Goal: Task Accomplishment & Management: Use online tool/utility

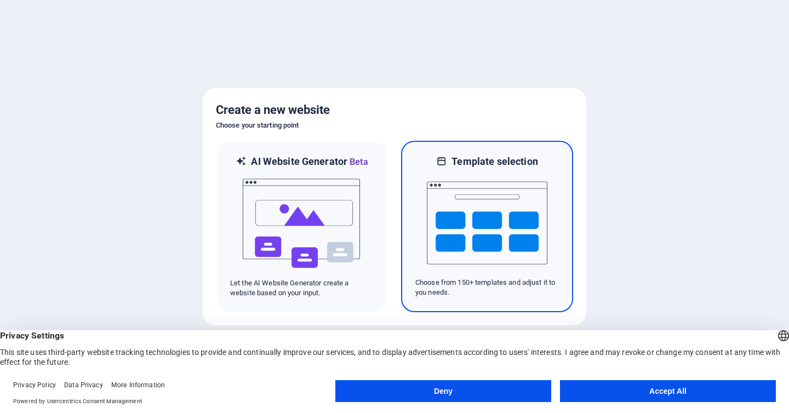
click at [522, 203] on img at bounding box center [487, 223] width 120 height 110
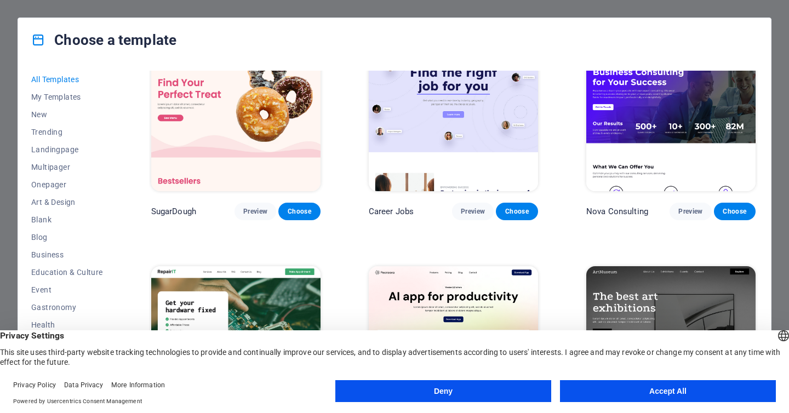
scroll to position [185, 0]
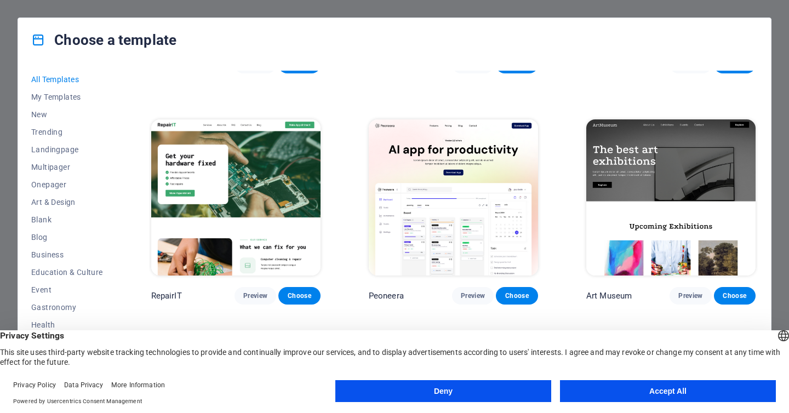
click at [467, 390] on button "Deny" at bounding box center [443, 391] width 216 height 22
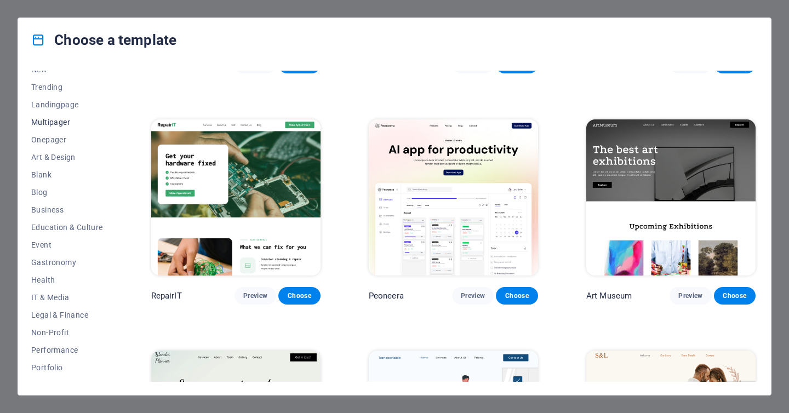
scroll to position [127, 0]
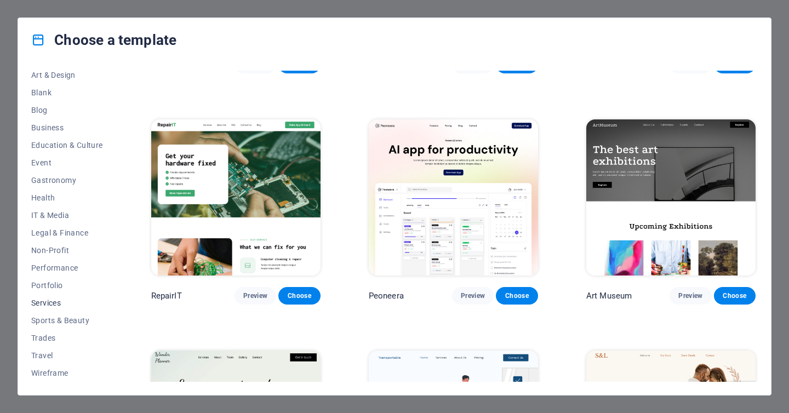
click at [52, 302] on span "Services" at bounding box center [67, 302] width 72 height 9
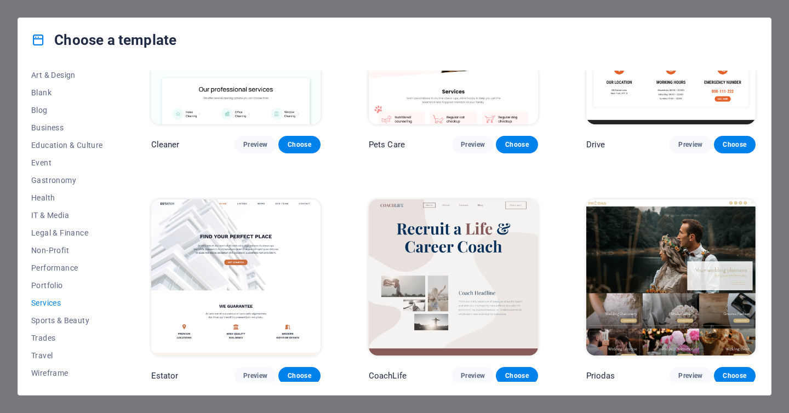
scroll to position [568, 0]
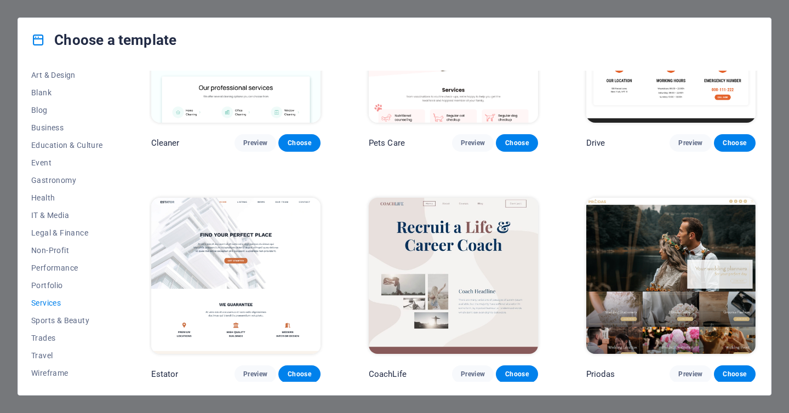
click at [233, 255] on img at bounding box center [235, 276] width 169 height 156
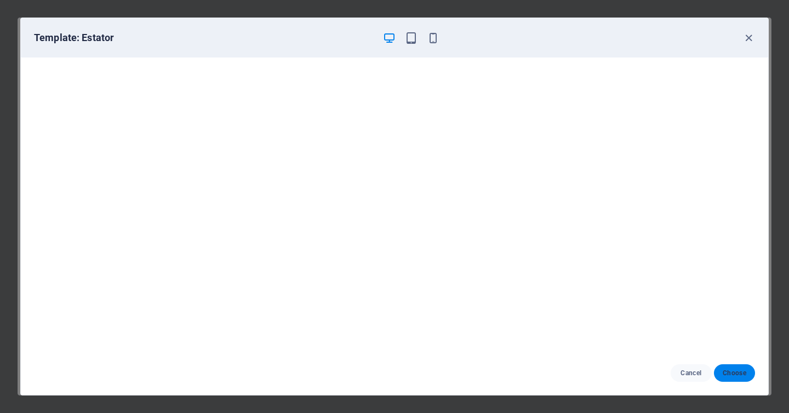
click at [734, 373] on span "Choose" at bounding box center [734, 373] width 24 height 9
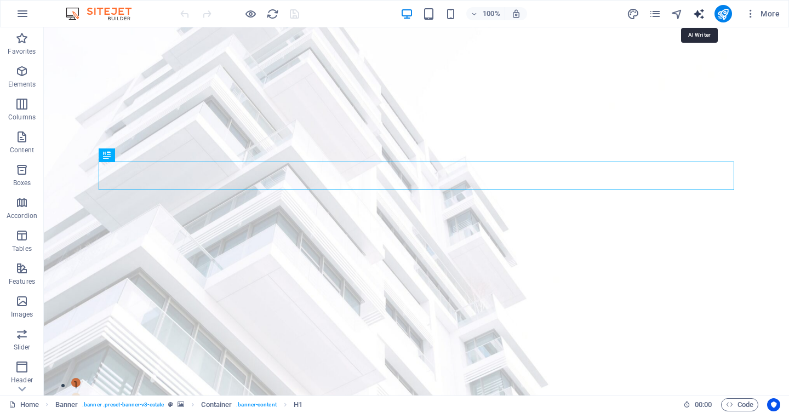
click at [700, 12] on icon "text_generator" at bounding box center [698, 14] width 13 height 13
select select "English"
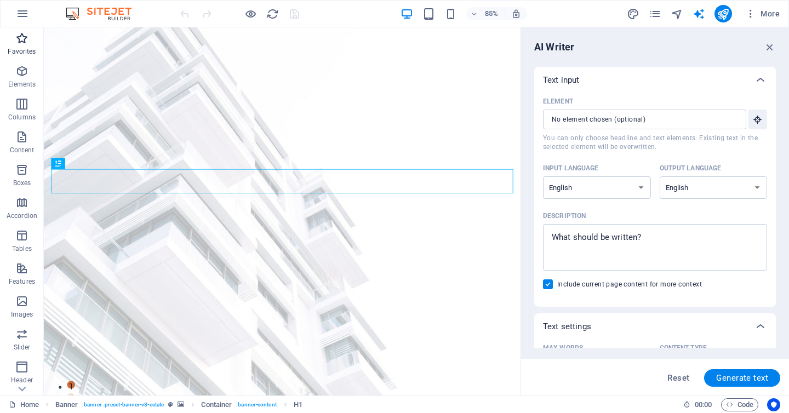
click at [21, 38] on icon "button" at bounding box center [21, 38] width 13 height 13
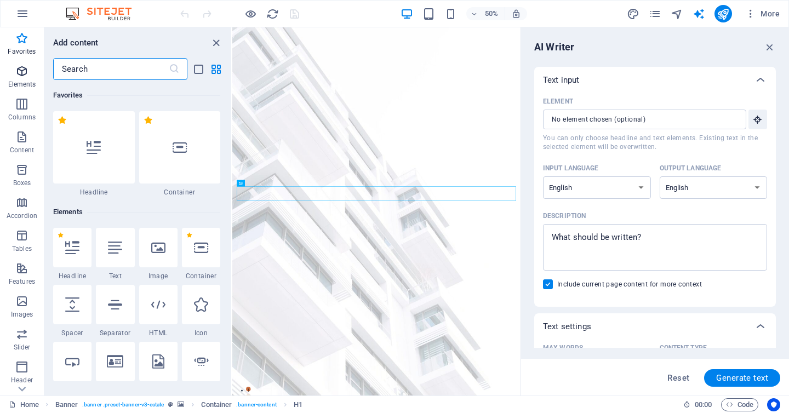
click at [15, 70] on icon "button" at bounding box center [21, 71] width 13 height 13
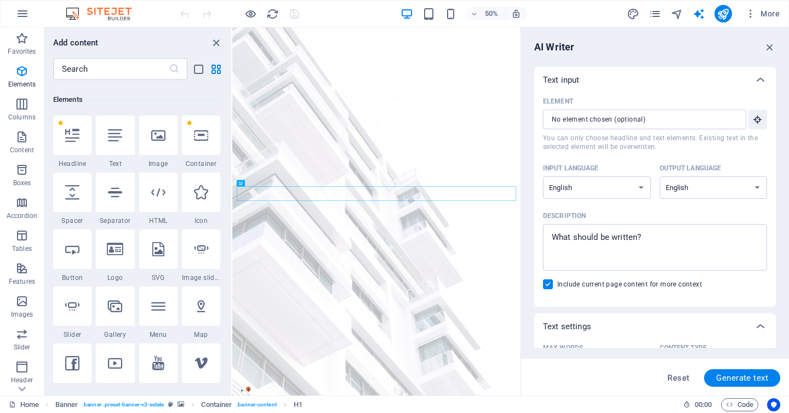
scroll to position [117, 0]
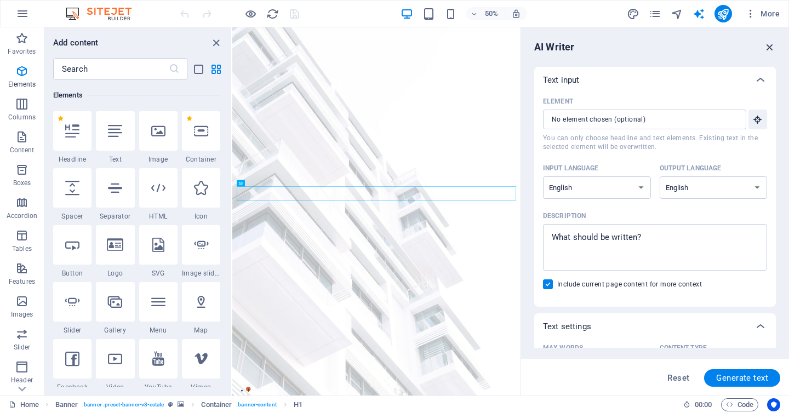
click at [767, 43] on icon "button" at bounding box center [769, 47] width 12 height 12
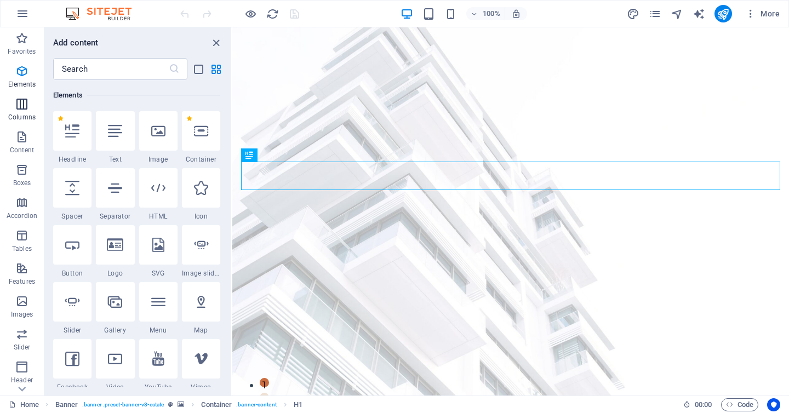
click at [22, 102] on icon "button" at bounding box center [21, 103] width 13 height 13
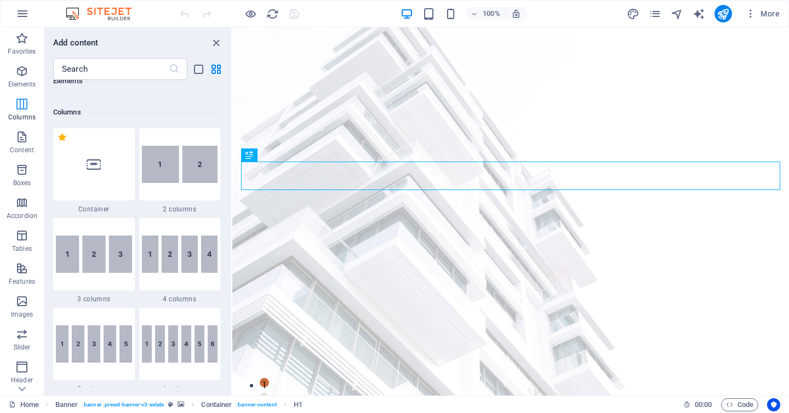
scroll to position [542, 0]
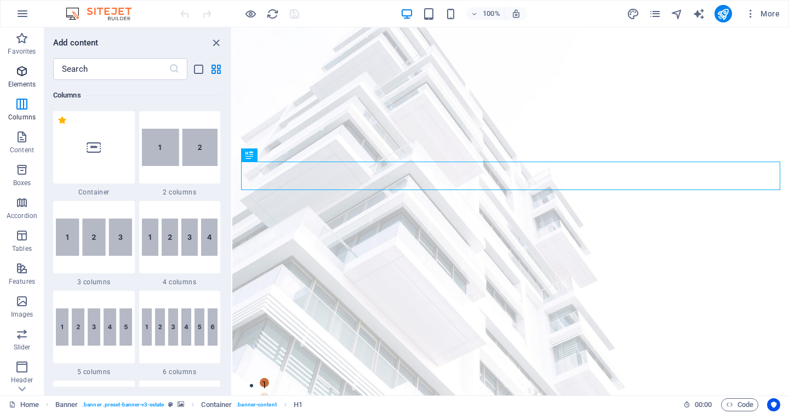
click at [21, 74] on icon "button" at bounding box center [21, 71] width 13 height 13
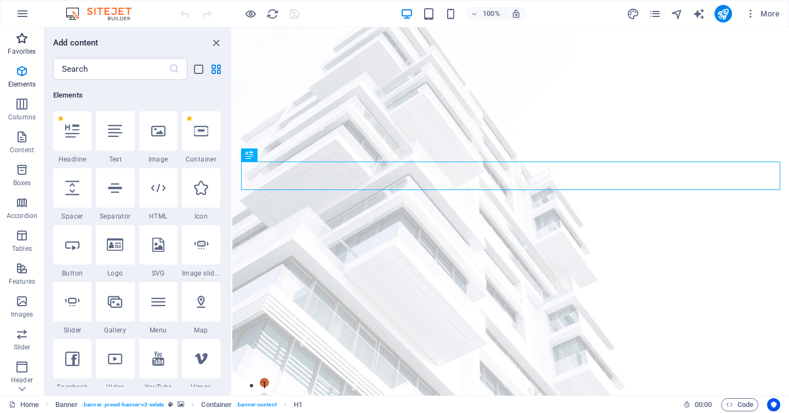
click at [21, 44] on icon "button" at bounding box center [21, 38] width 13 height 13
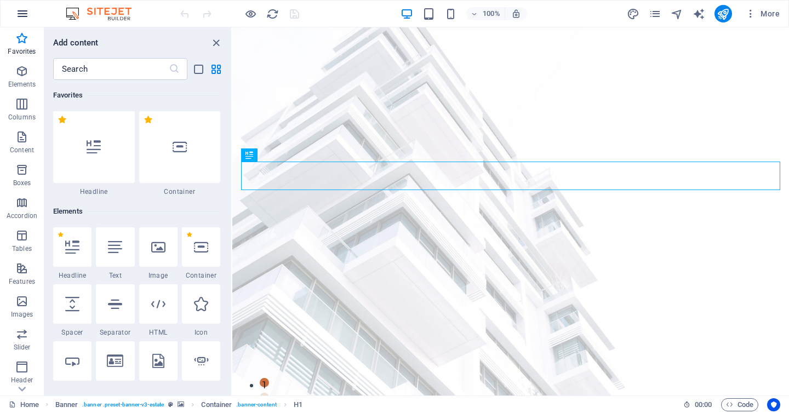
scroll to position [0, 0]
click at [20, 13] on icon "button" at bounding box center [22, 13] width 13 height 13
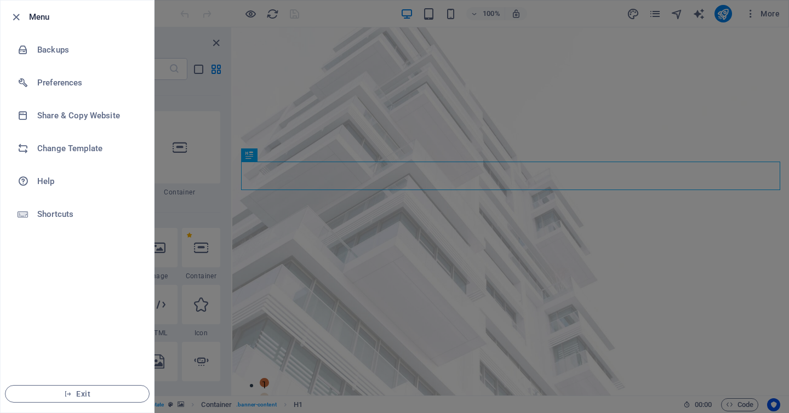
click at [551, 123] on div at bounding box center [394, 206] width 789 height 413
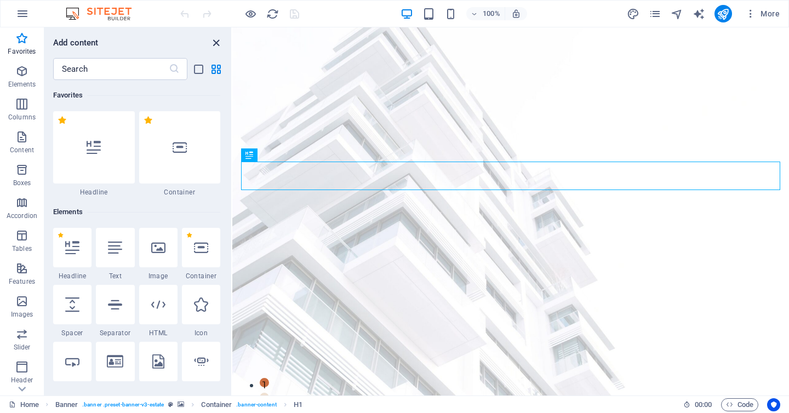
click at [216, 43] on icon "close panel" at bounding box center [216, 43] width 13 height 13
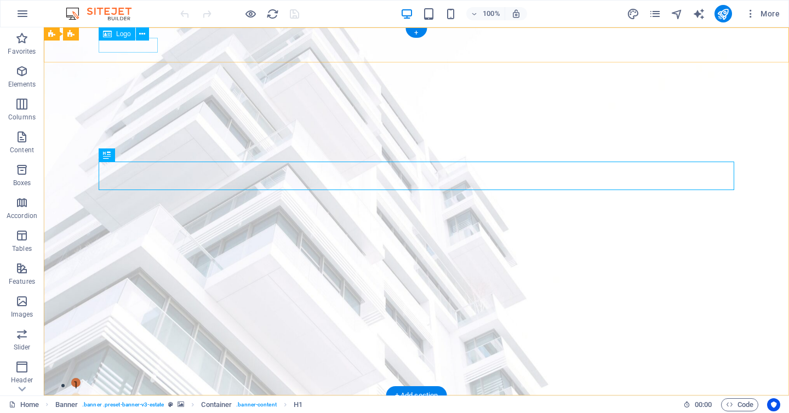
click at [123, 404] on div at bounding box center [416, 411] width 635 height 15
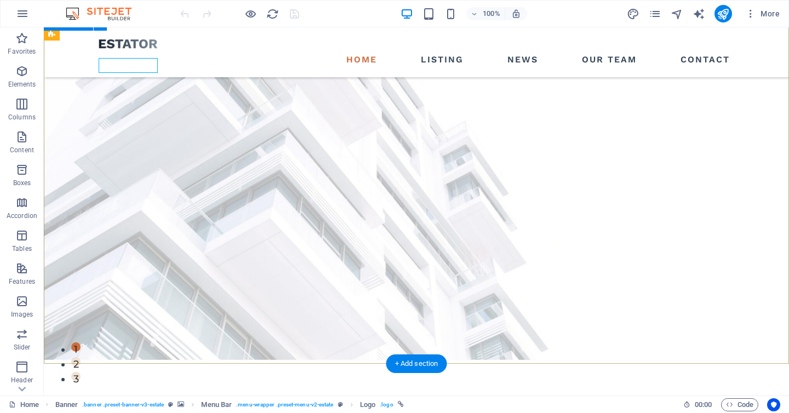
scroll to position [38, 0]
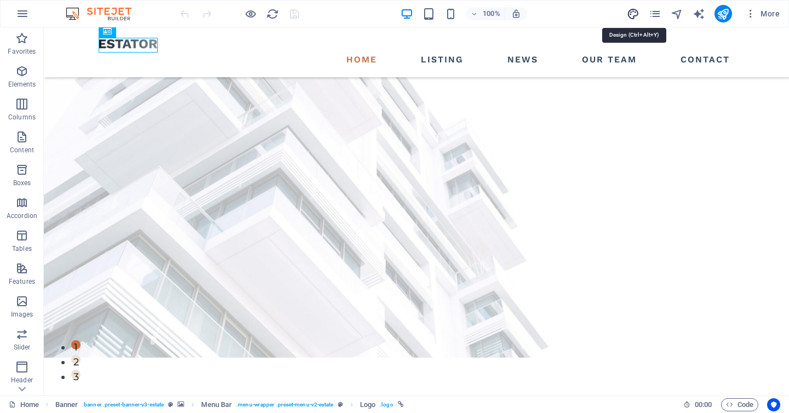
click at [631, 14] on icon "design" at bounding box center [632, 14] width 13 height 13
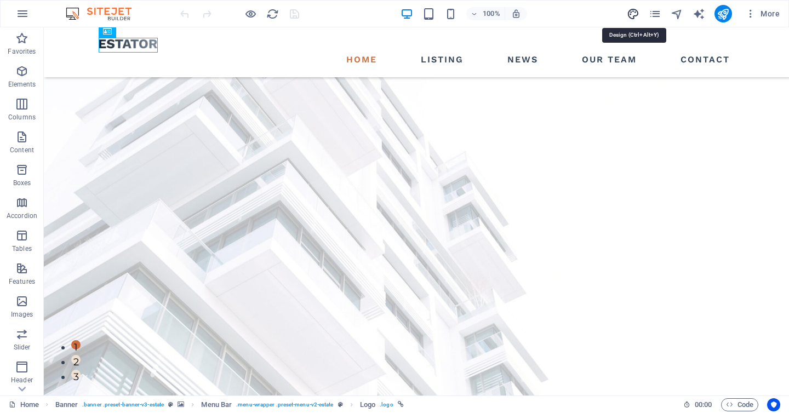
select select "px"
select select "500"
select select "px"
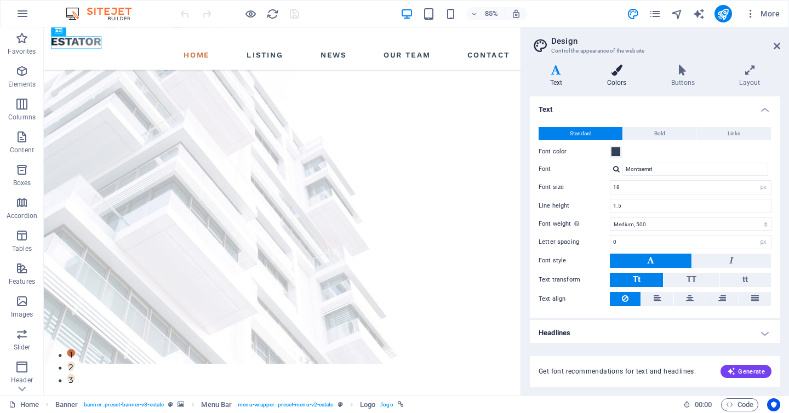
click at [618, 71] on icon at bounding box center [616, 70] width 60 height 11
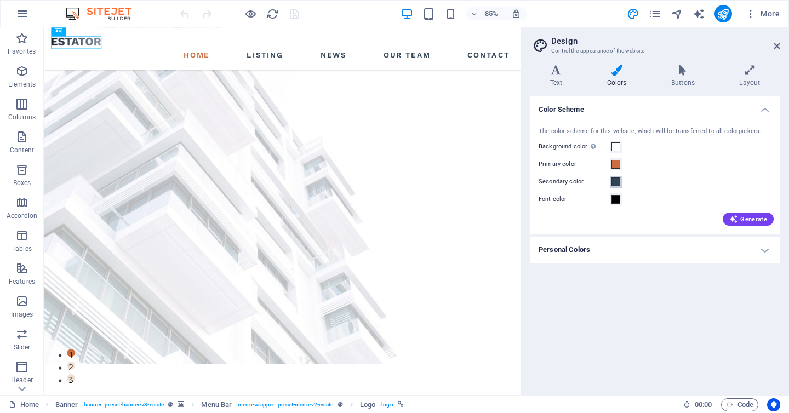
click at [617, 181] on span at bounding box center [615, 181] width 9 height 9
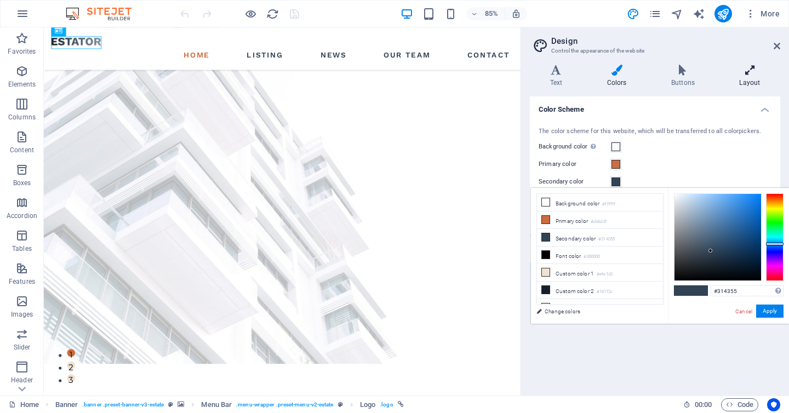
click at [752, 75] on icon at bounding box center [749, 70] width 61 height 11
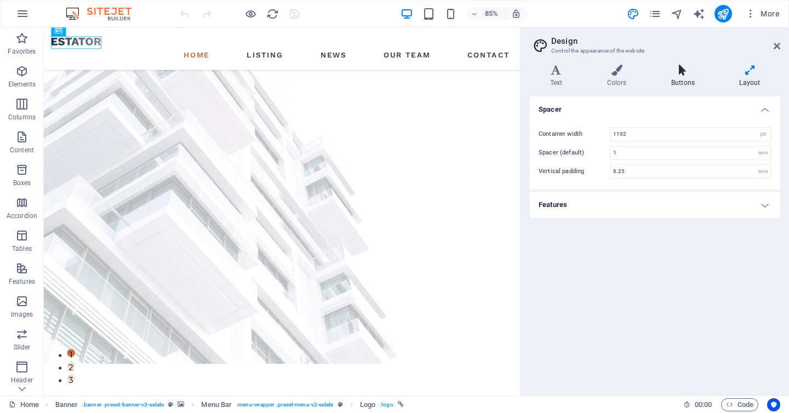
click at [683, 72] on icon at bounding box center [683, 70] width 64 height 11
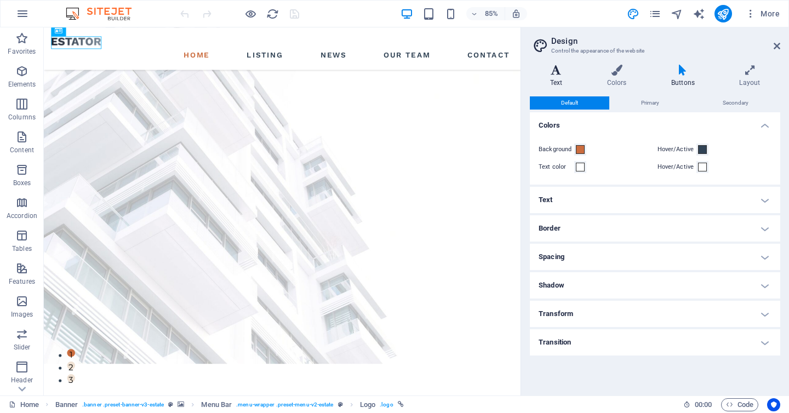
click at [561, 76] on h4 "Text" at bounding box center [558, 76] width 57 height 23
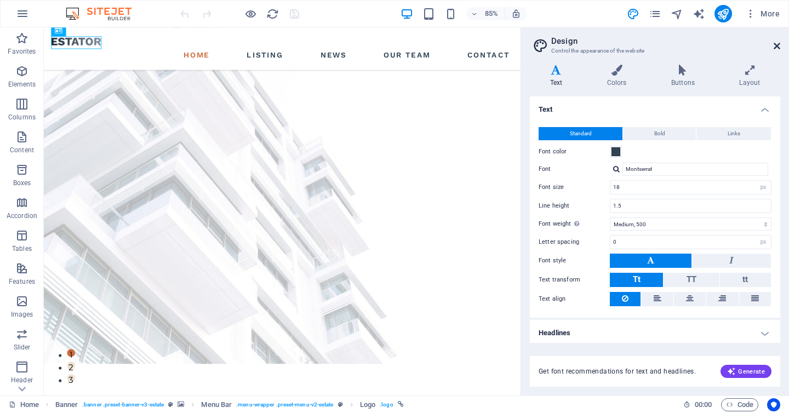
click at [779, 43] on icon at bounding box center [776, 46] width 7 height 9
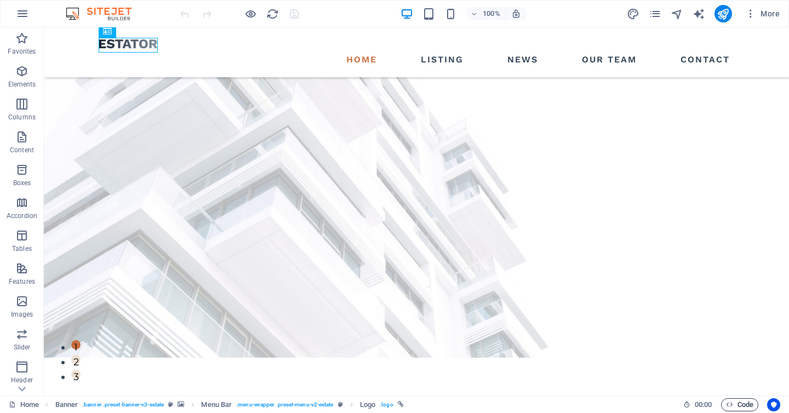
click at [745, 405] on span "Code" at bounding box center [739, 404] width 27 height 13
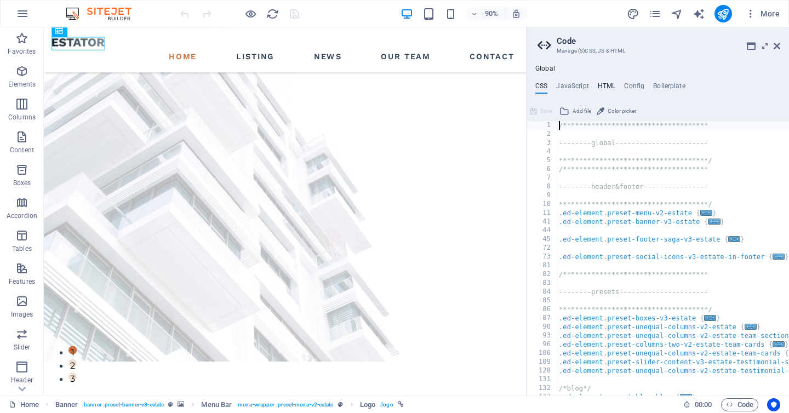
click at [605, 87] on h4 "HTML" at bounding box center [606, 88] width 18 height 12
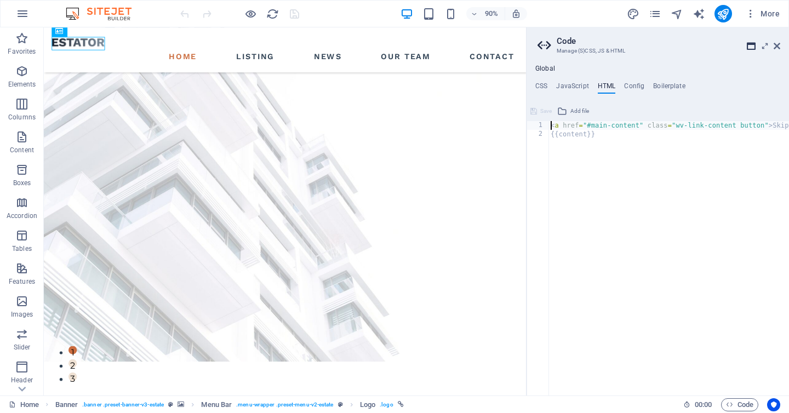
paste textarea "[URL][PERSON_NAME][DOMAIN_NAME]"
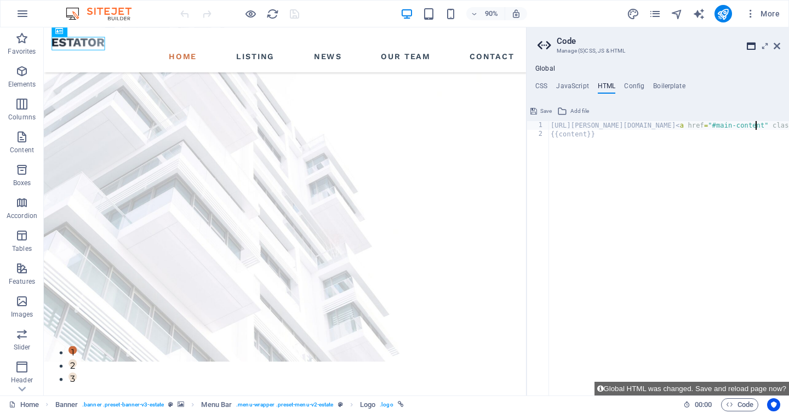
type textarea "<a href="#main-content" class="wv-link-content button">Skip to main content</a>"
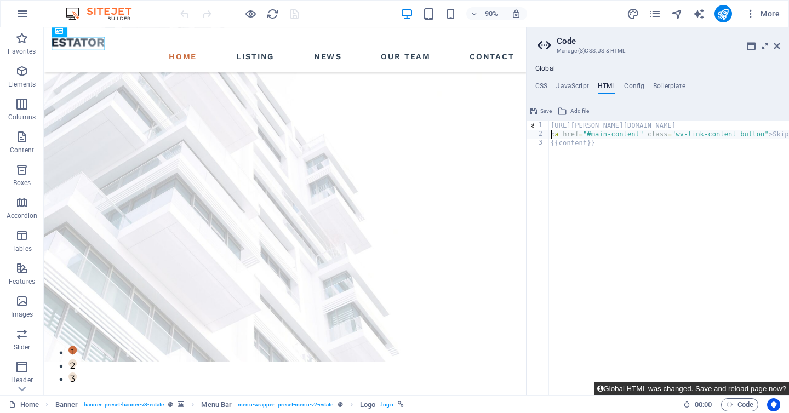
click at [677, 385] on button "Global HTML was changed. Save and reload page now?" at bounding box center [691, 389] width 194 height 14
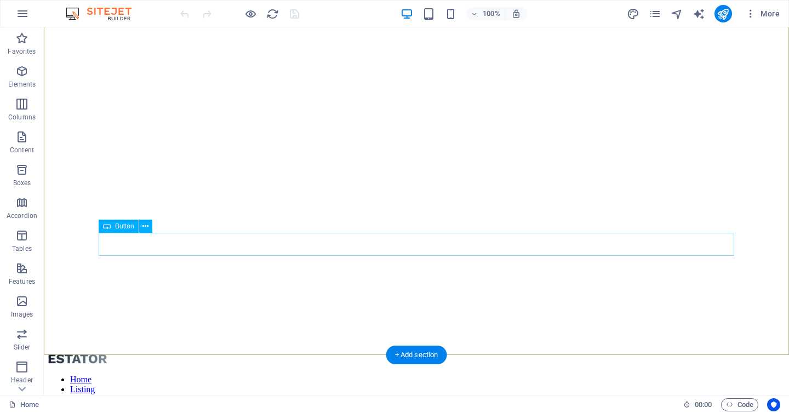
scroll to position [0, 0]
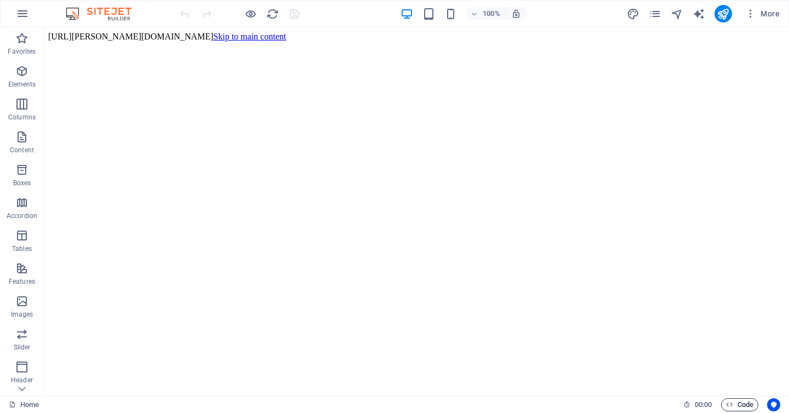
click at [736, 402] on span "Code" at bounding box center [739, 404] width 27 height 13
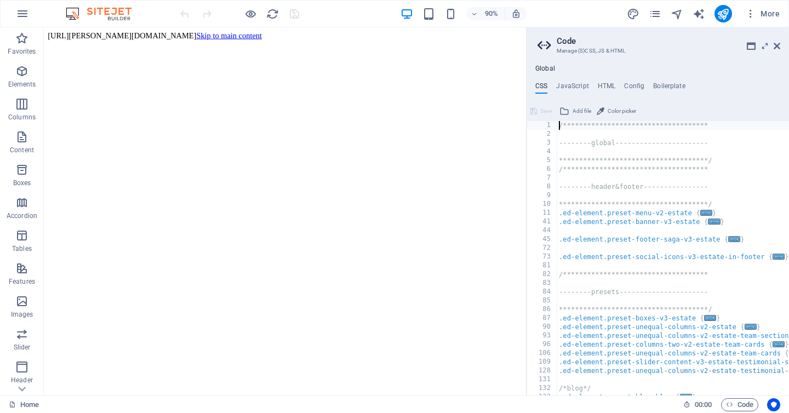
click at [601, 82] on div "**********" at bounding box center [657, 230] width 262 height 331
click at [603, 85] on h4 "HTML" at bounding box center [606, 88] width 18 height 12
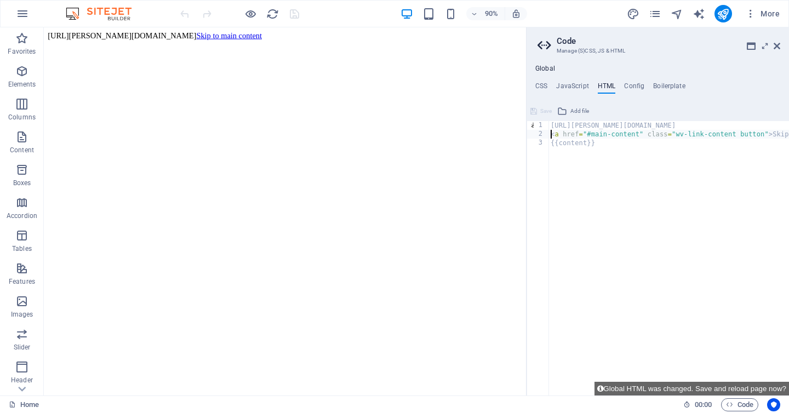
click at [597, 126] on div "[URL][PERSON_NAME][DOMAIN_NAME] < a href = "#main-content" class = "wv-link-con…" at bounding box center [709, 267] width 322 height 292
type textarea "<a href="#main-content" class="wv-link-content button">Skip to main content</a>"
click at [669, 85] on h4 "Boilerplate" at bounding box center [669, 88] width 32 height 12
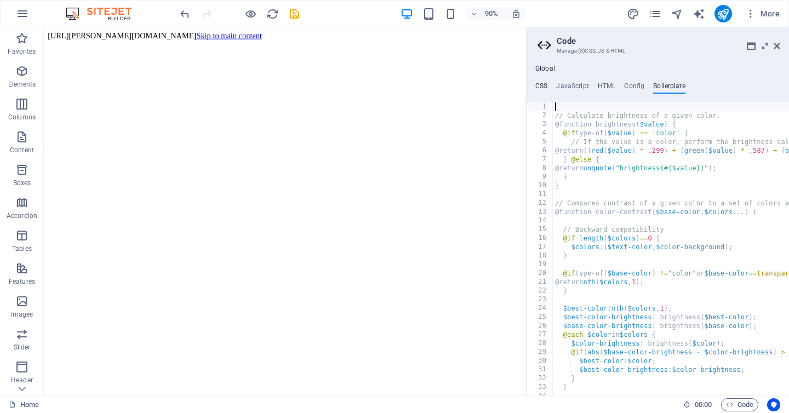
click at [539, 84] on h4 "CSS" at bounding box center [541, 88] width 12 height 12
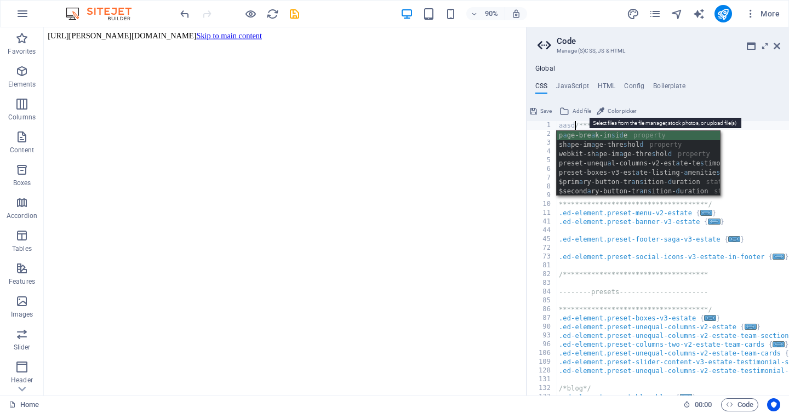
scroll to position [0, 1]
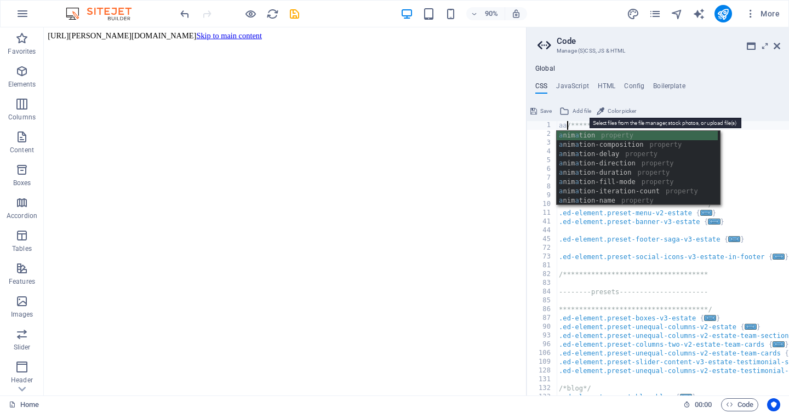
type textarea "**********"
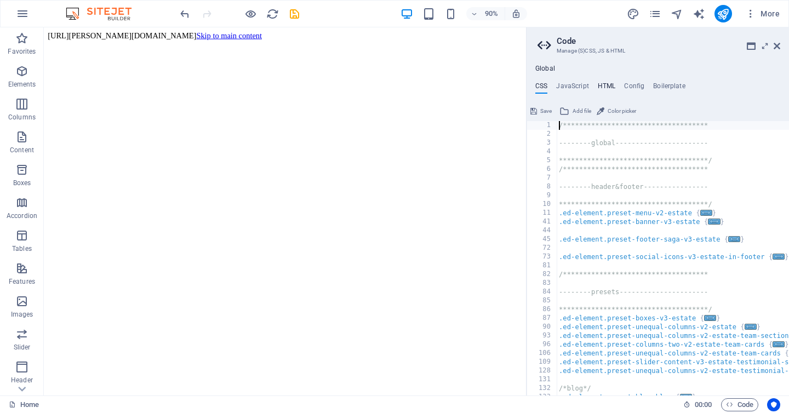
click at [605, 88] on h4 "HTML" at bounding box center [606, 88] width 18 height 12
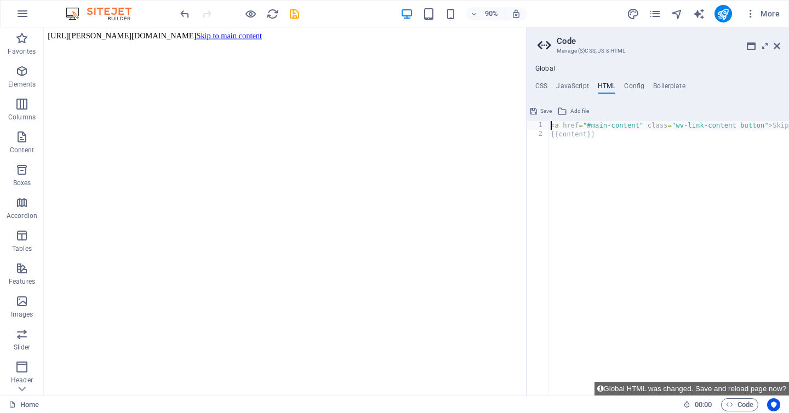
type textarea "<a href="#main-content" class="wv-link-content button">Skip to main content</a>"
click at [650, 392] on button "Global HTML was changed. Save and reload page now?" at bounding box center [691, 389] width 194 height 14
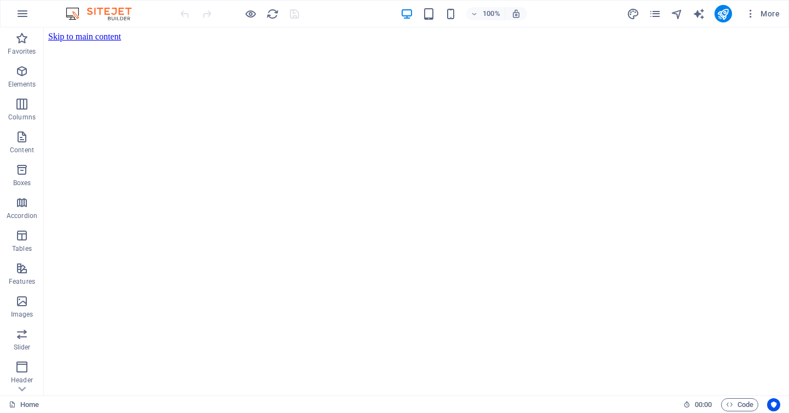
scroll to position [0, 0]
click at [773, 11] on span "More" at bounding box center [762, 13] width 34 height 11
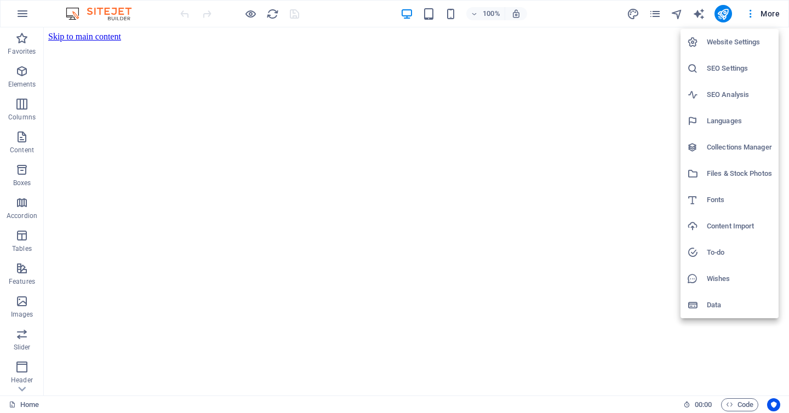
click at [727, 228] on h6 "Content Import" at bounding box center [738, 226] width 65 height 13
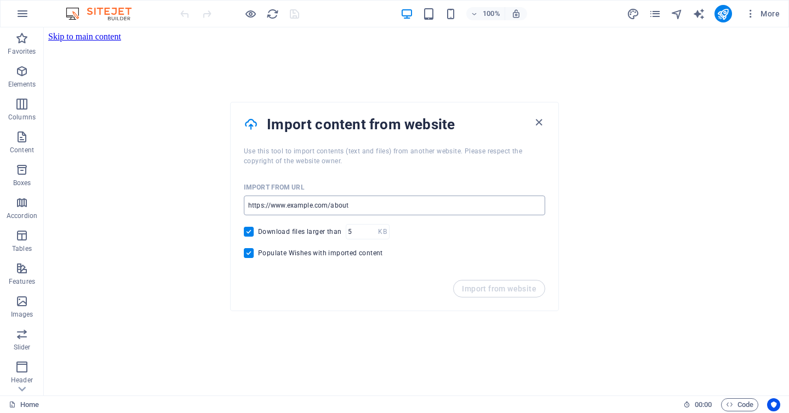
click at [319, 199] on input "url" at bounding box center [394, 205] width 301 height 20
click at [309, 207] on input "url" at bounding box center [394, 205] width 301 height 20
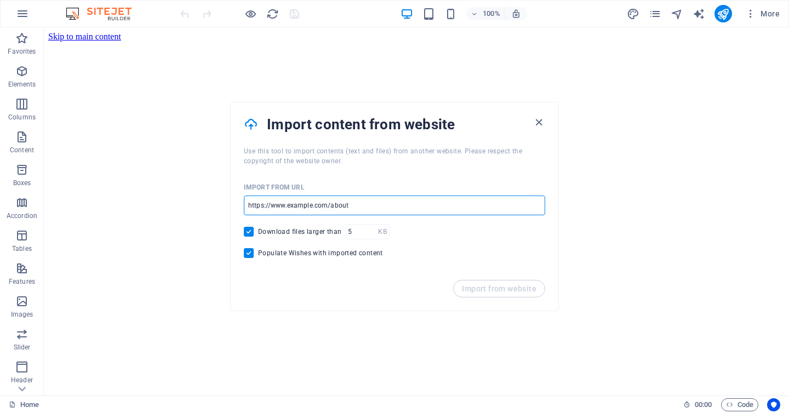
click at [309, 207] on input "url" at bounding box center [394, 205] width 301 height 20
paste input "[URL][PERSON_NAME][DOMAIN_NAME]"
type input "[URL][PERSON_NAME][DOMAIN_NAME]"
click at [487, 287] on span "Import from website" at bounding box center [499, 288] width 74 height 9
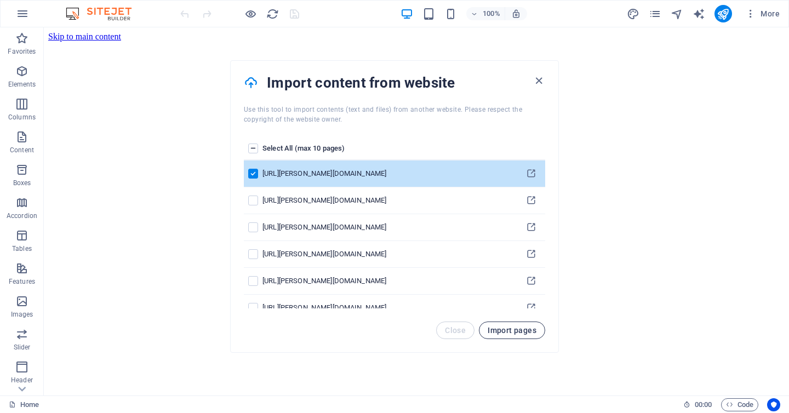
click at [509, 329] on span "Import pages" at bounding box center [511, 330] width 49 height 9
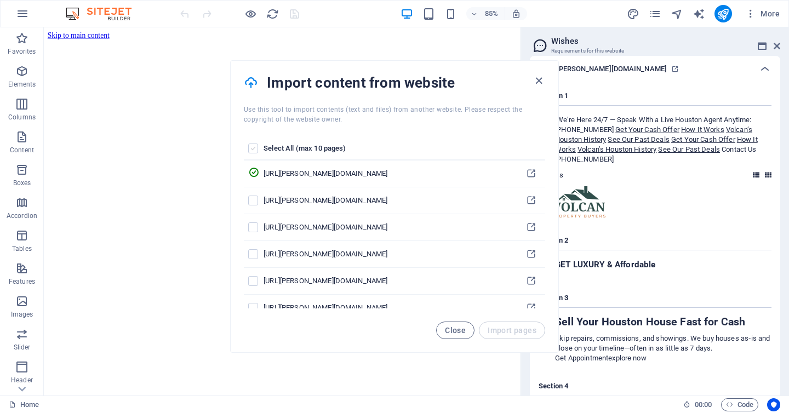
click at [254, 147] on label "pages list" at bounding box center [253, 148] width 10 height 10
click at [0, 0] on input "pages list" at bounding box center [0, 0] width 0 height 0
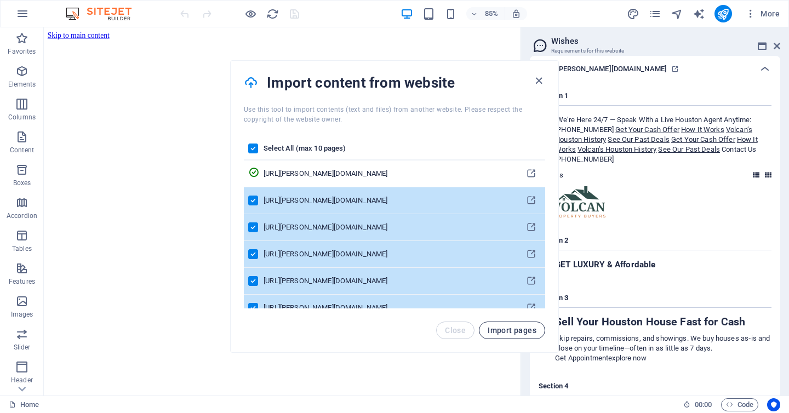
click at [514, 333] on span "Import pages" at bounding box center [511, 330] width 49 height 9
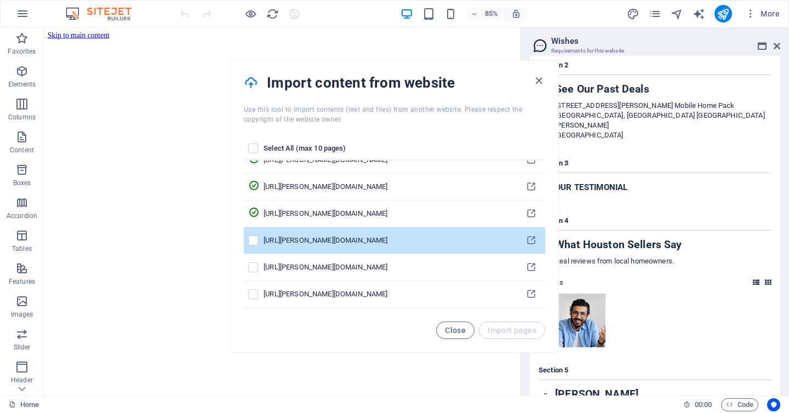
scroll to position [281, 0]
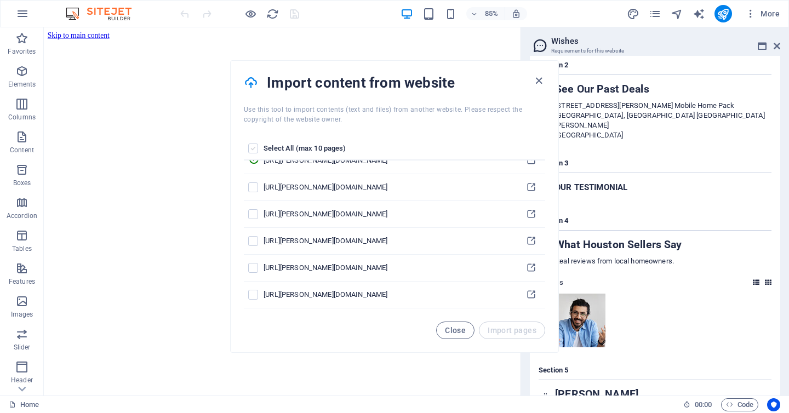
click at [251, 147] on label "pages list" at bounding box center [253, 148] width 10 height 10
click at [0, 0] on input "pages list" at bounding box center [0, 0] width 0 height 0
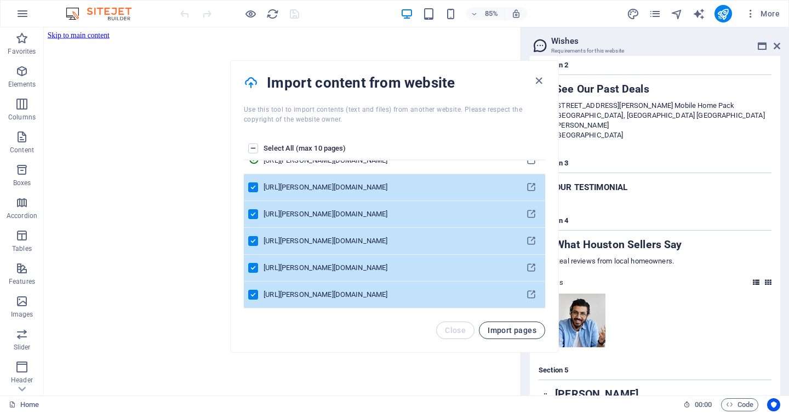
click at [512, 330] on span "Import pages" at bounding box center [511, 330] width 49 height 9
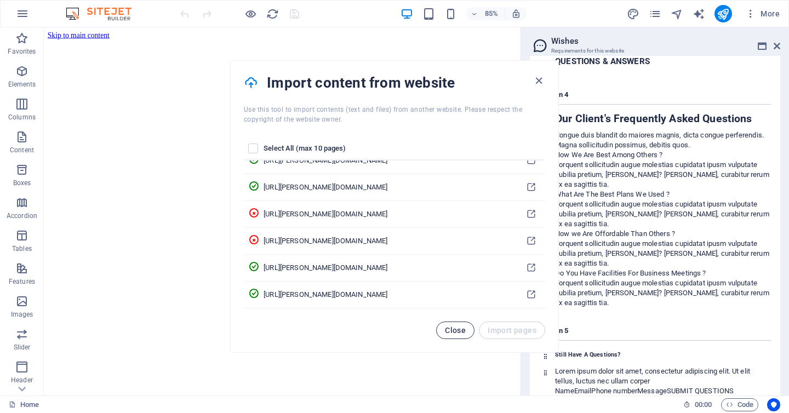
scroll to position [27238, 0]
click at [456, 332] on span "Close" at bounding box center [455, 330] width 21 height 9
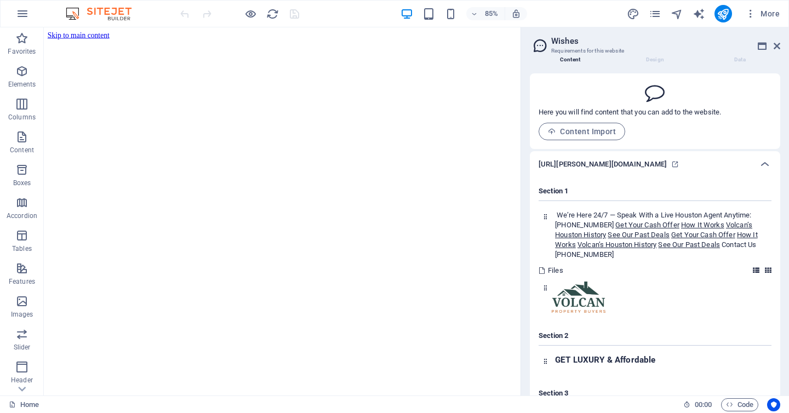
scroll to position [0, 0]
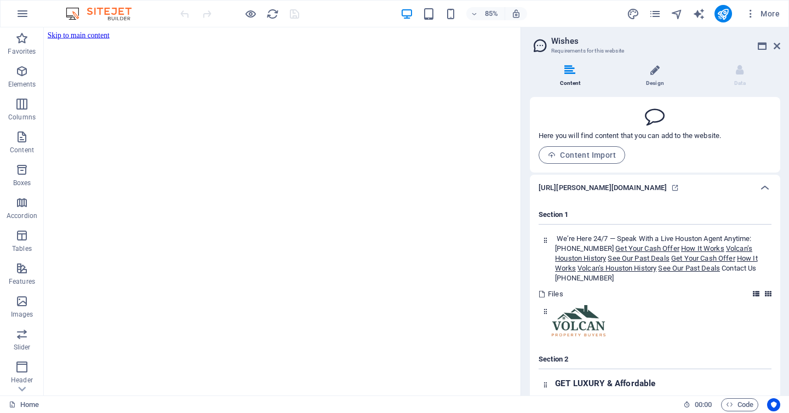
click at [651, 73] on icon at bounding box center [654, 70] width 9 height 11
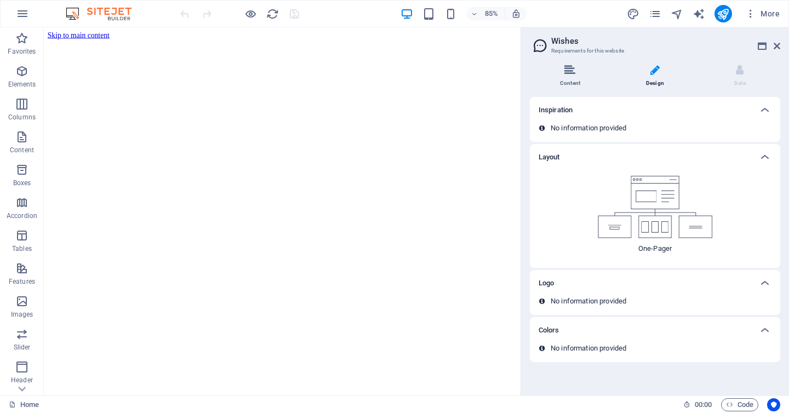
click at [571, 74] on icon at bounding box center [569, 70] width 11 height 11
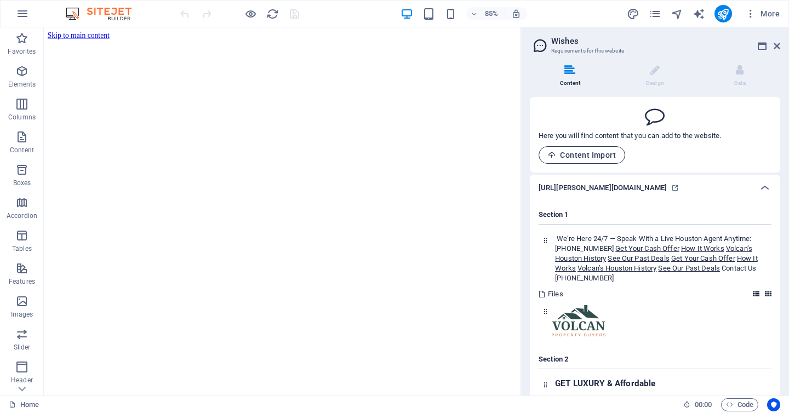
click at [584, 154] on span "Content Import" at bounding box center [582, 155] width 68 height 9
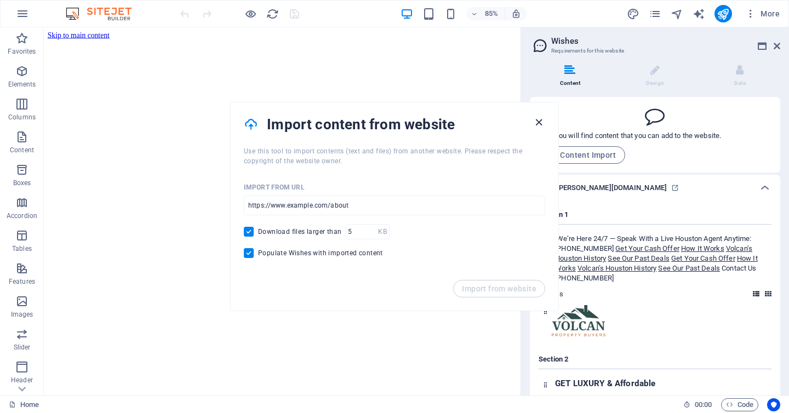
click at [537, 123] on icon "button" at bounding box center [538, 122] width 13 height 13
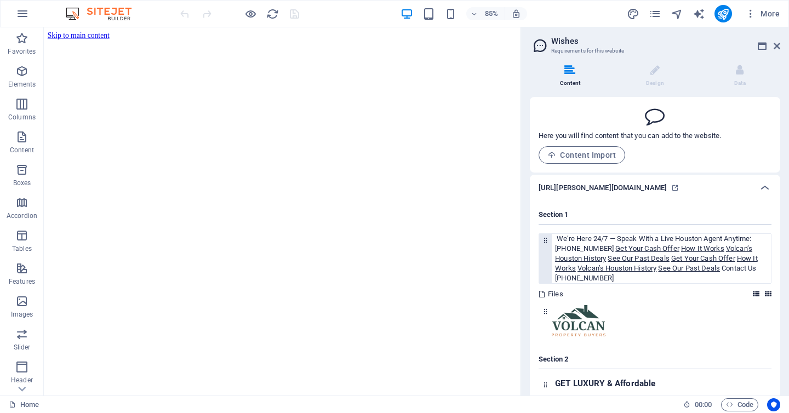
click at [544, 239] on icon at bounding box center [545, 240] width 7 height 7
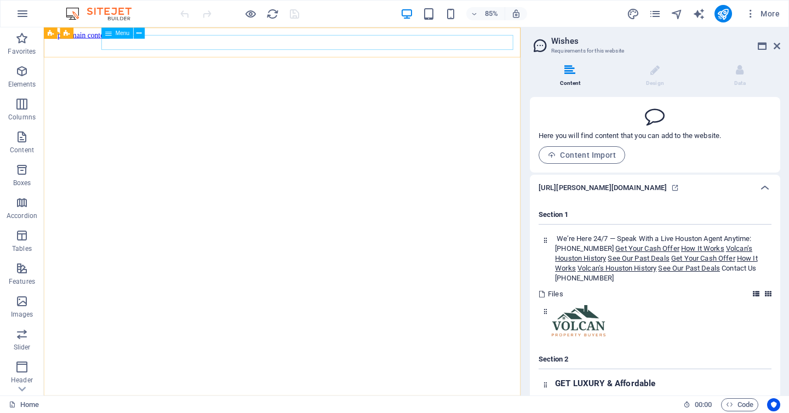
click at [110, 33] on icon at bounding box center [108, 32] width 7 height 11
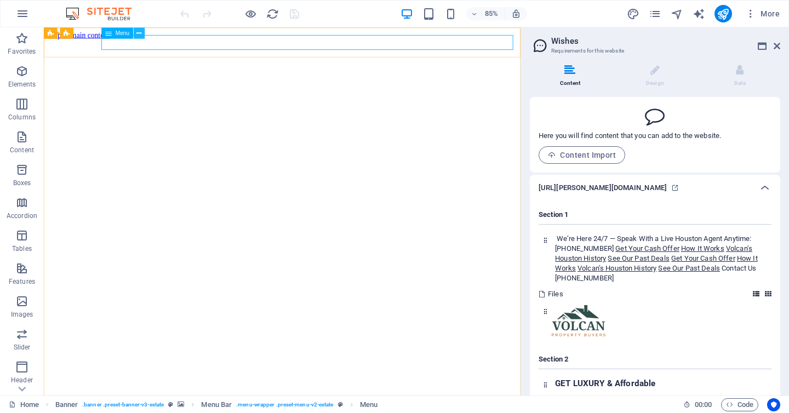
click at [140, 33] on icon at bounding box center [139, 33] width 5 height 10
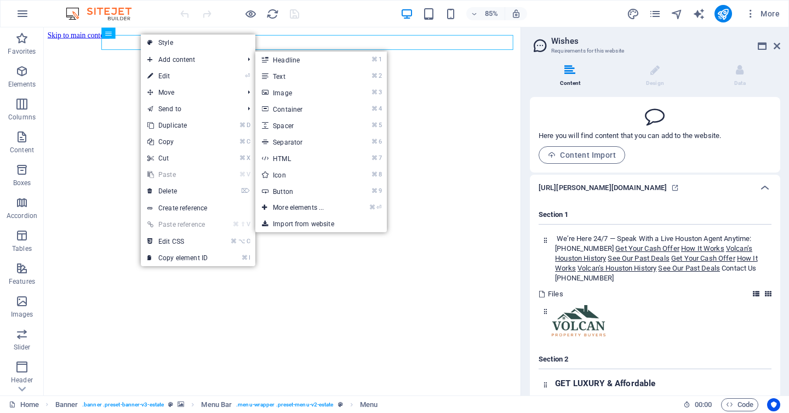
click at [162, 73] on link "⏎ Edit" at bounding box center [177, 76] width 73 height 16
select select
select select "1"
select select
select select "2"
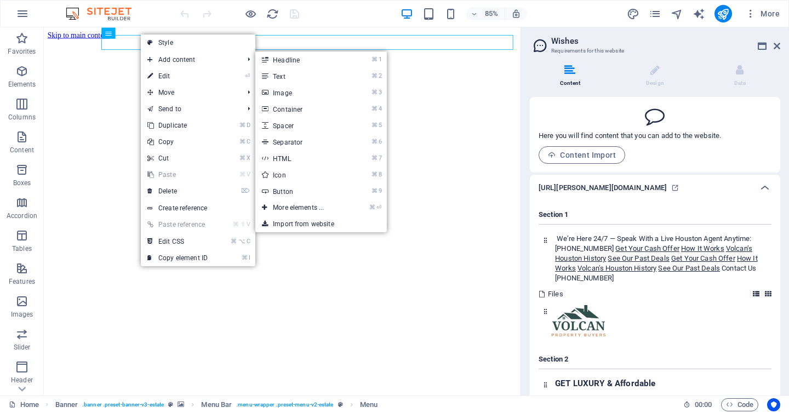
select select
select select "3"
select select
select select "4"
select select
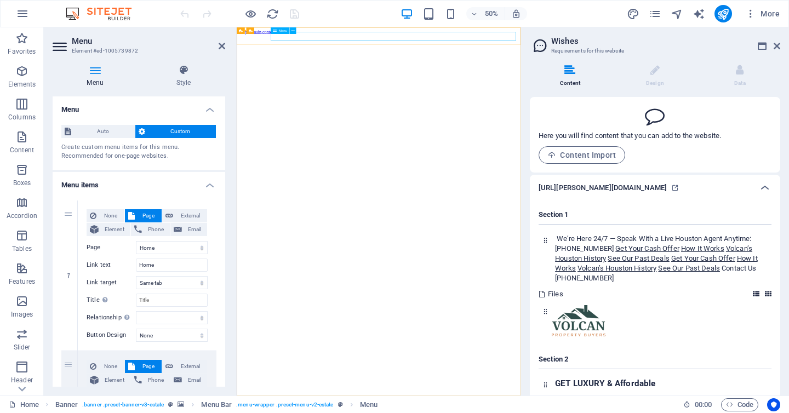
drag, startPoint x: 521, startPoint y: 45, endPoint x: 480, endPoint y: 43, distance: 41.7
click at [183, 67] on icon at bounding box center [183, 70] width 83 height 11
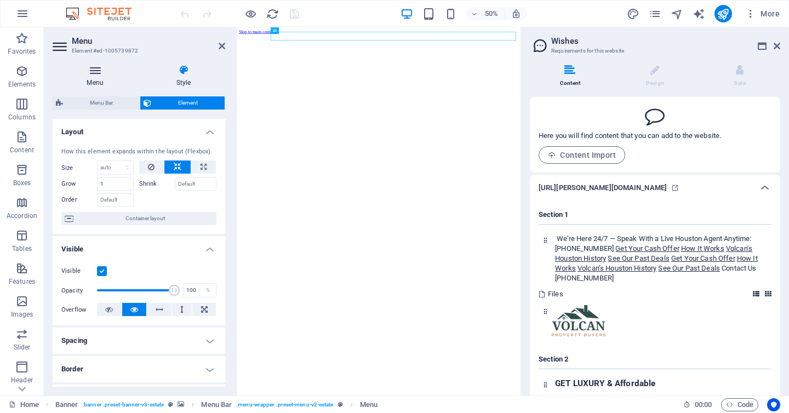
click at [92, 65] on icon at bounding box center [95, 70] width 85 height 11
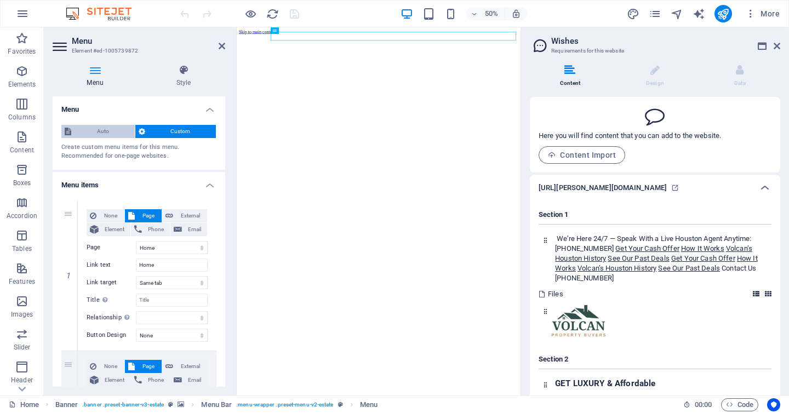
click at [106, 128] on span "Auto" at bounding box center [102, 131] width 57 height 13
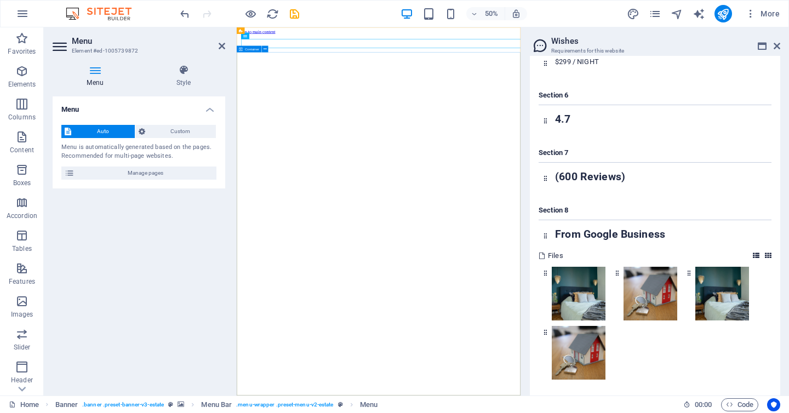
scroll to position [543, 0]
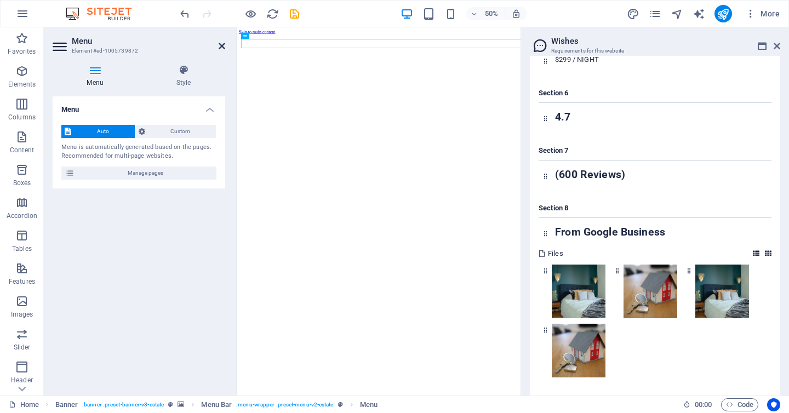
click at [220, 45] on icon at bounding box center [221, 46] width 7 height 9
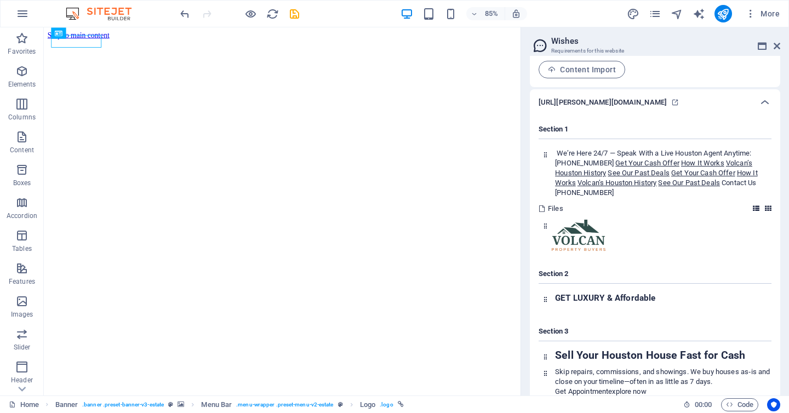
scroll to position [0, 0]
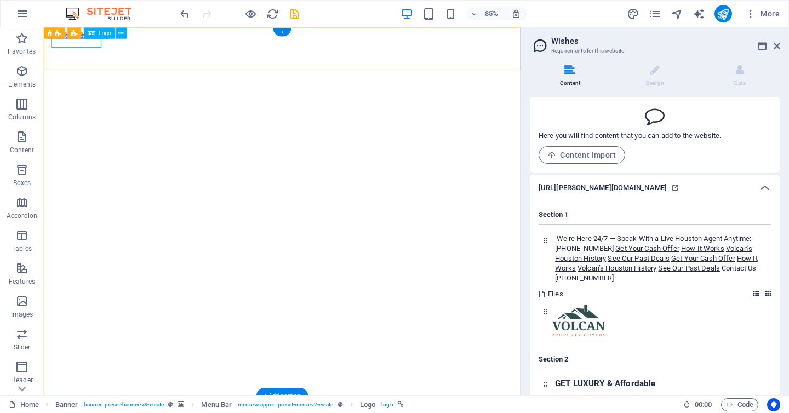
click at [97, 34] on div "Logo" at bounding box center [99, 32] width 31 height 11
click at [122, 33] on icon at bounding box center [120, 33] width 5 height 10
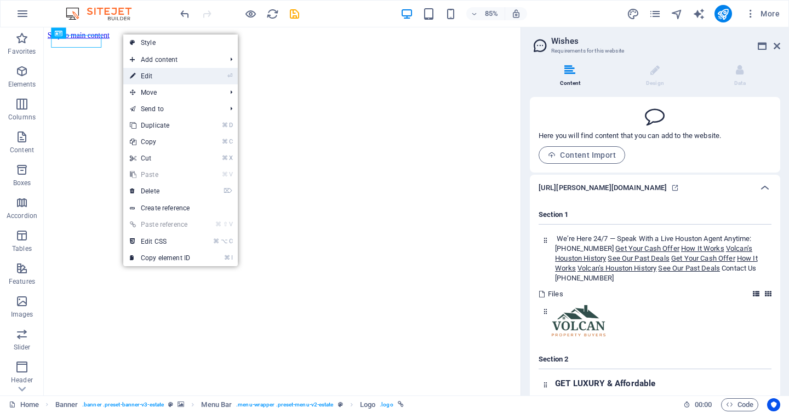
click at [160, 78] on link "⏎ Edit" at bounding box center [159, 76] width 73 height 16
select select "px"
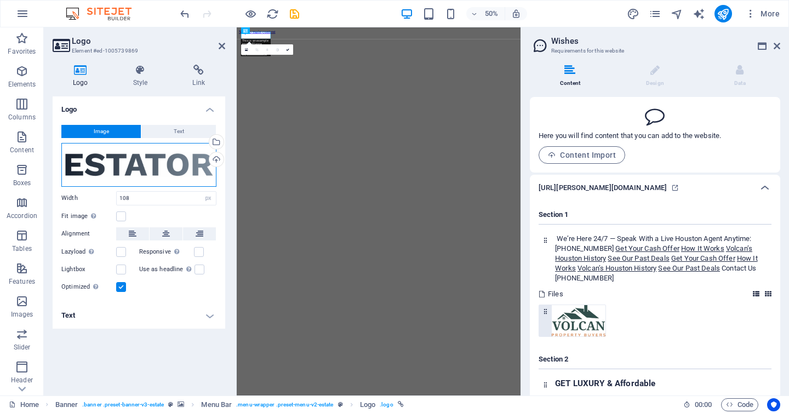
click at [163, 167] on div "Drag files here, click to choose files or select files from Files or our free s…" at bounding box center [138, 165] width 155 height 44
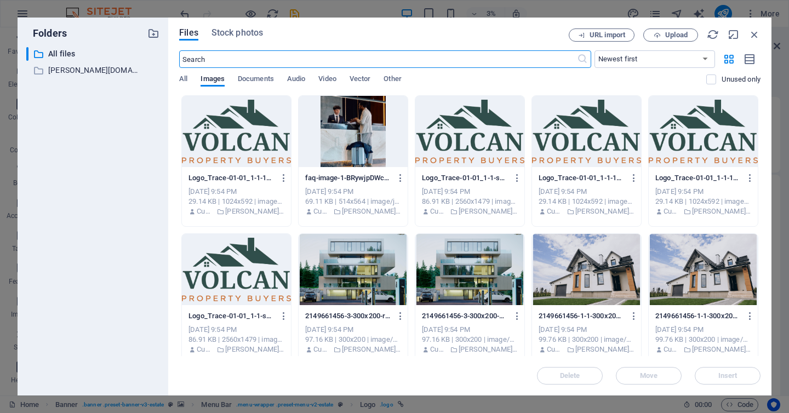
click at [244, 141] on div at bounding box center [236, 131] width 109 height 71
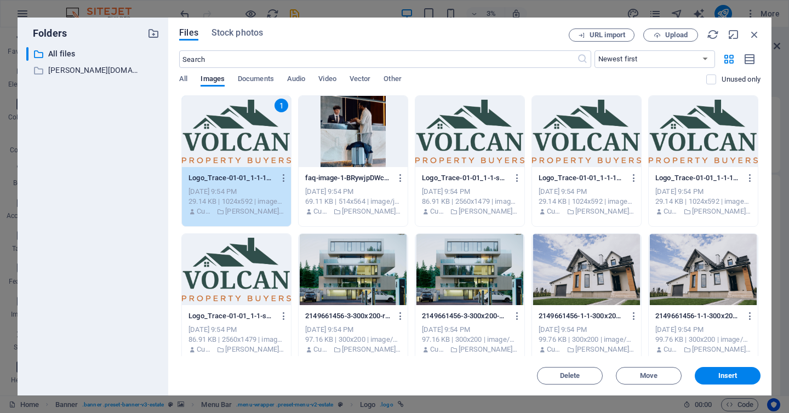
click at [724, 376] on span "Insert" at bounding box center [727, 375] width 19 height 7
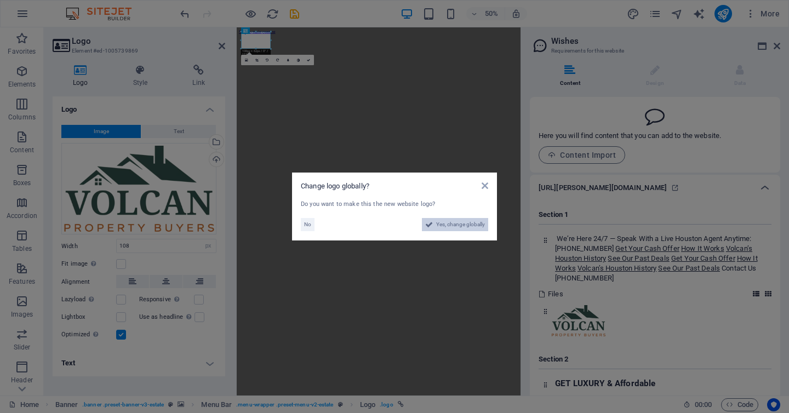
click at [447, 225] on span "Yes, change globally" at bounding box center [460, 224] width 49 height 13
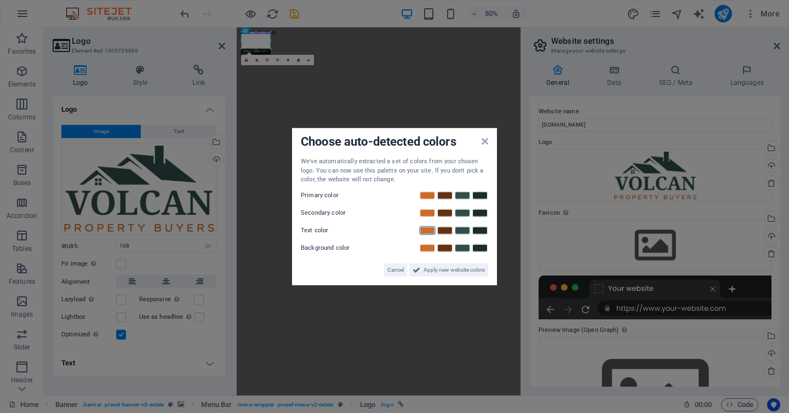
click at [425, 228] on link at bounding box center [427, 230] width 16 height 9
click at [465, 194] on link at bounding box center [462, 195] width 16 height 9
click at [426, 193] on link at bounding box center [427, 195] width 16 height 9
click at [466, 212] on link at bounding box center [462, 212] width 16 height 9
click at [481, 230] on link at bounding box center [479, 230] width 16 height 9
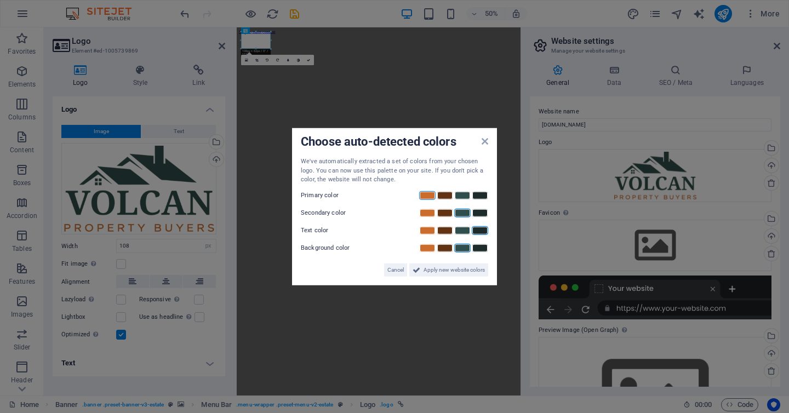
click at [462, 249] on link at bounding box center [462, 247] width 16 height 9
click at [457, 271] on span "Apply new website colors" at bounding box center [453, 269] width 61 height 13
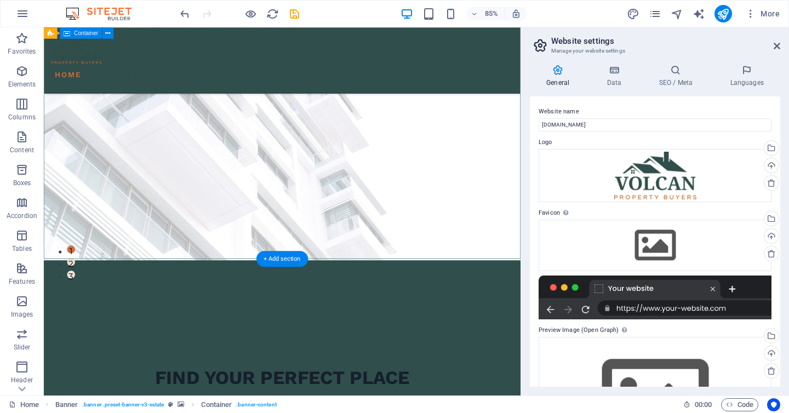
scroll to position [161, 0]
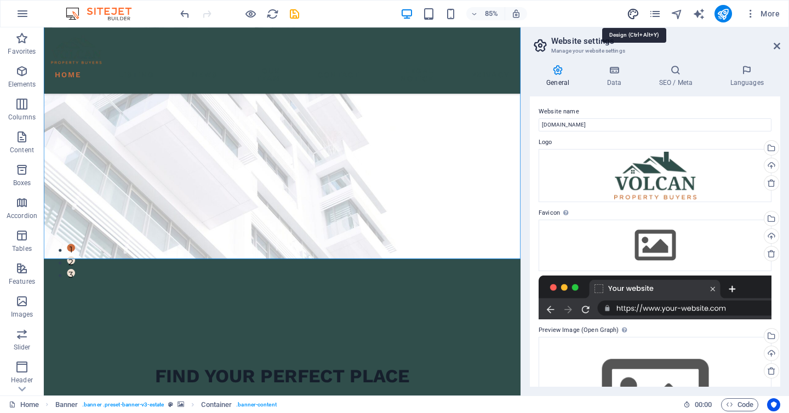
click at [632, 11] on icon "design" at bounding box center [632, 14] width 13 height 13
select select "px"
select select "500"
select select "px"
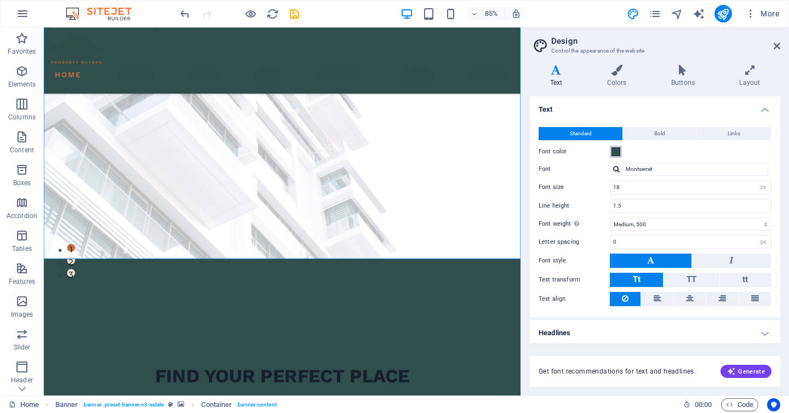
click at [616, 152] on span at bounding box center [615, 151] width 9 height 9
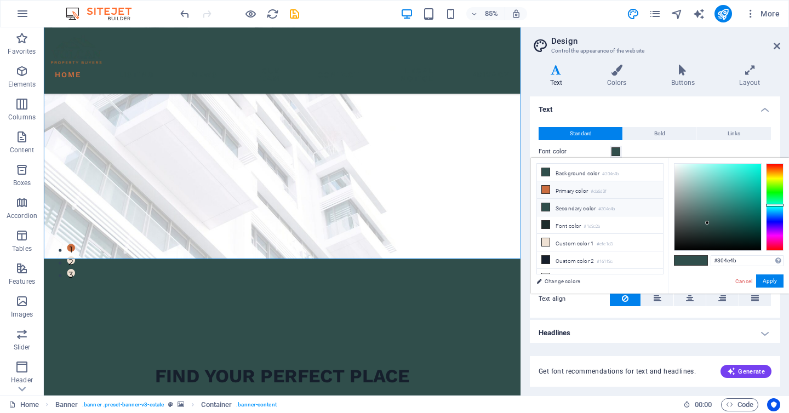
click at [569, 189] on li "Primary color #cb6d3f" at bounding box center [600, 190] width 126 height 18
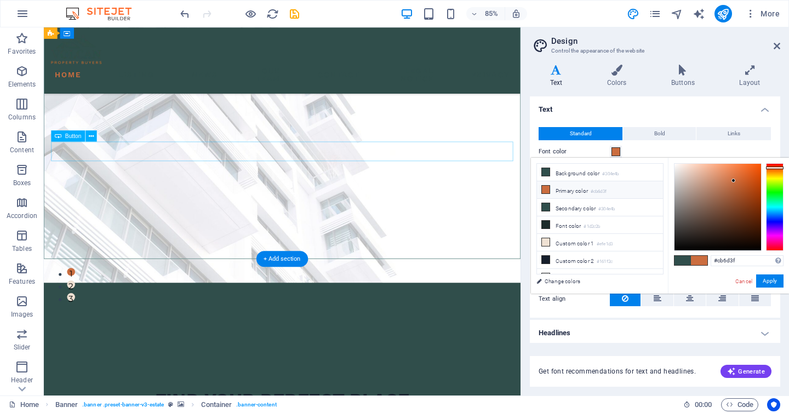
scroll to position [0, 0]
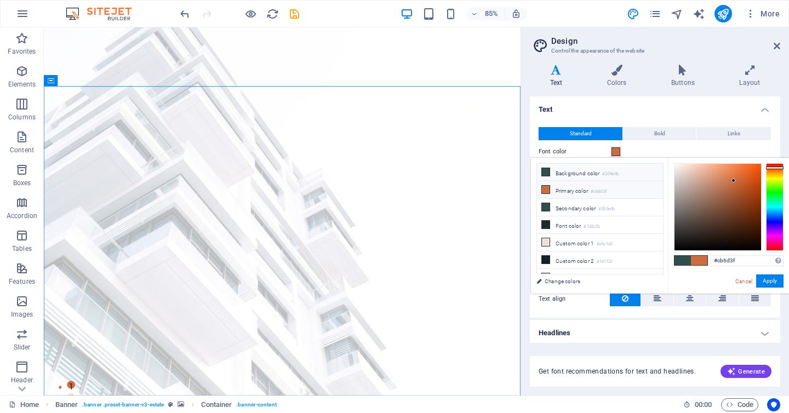
click at [570, 172] on li "Background color #304e4b" at bounding box center [600, 173] width 126 height 18
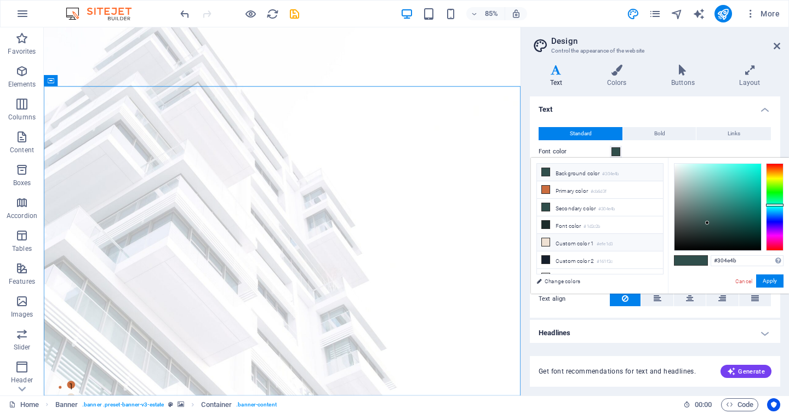
click at [569, 243] on li "Custom color 1 #efe1d3" at bounding box center [600, 243] width 126 height 18
type input "#efe1d3"
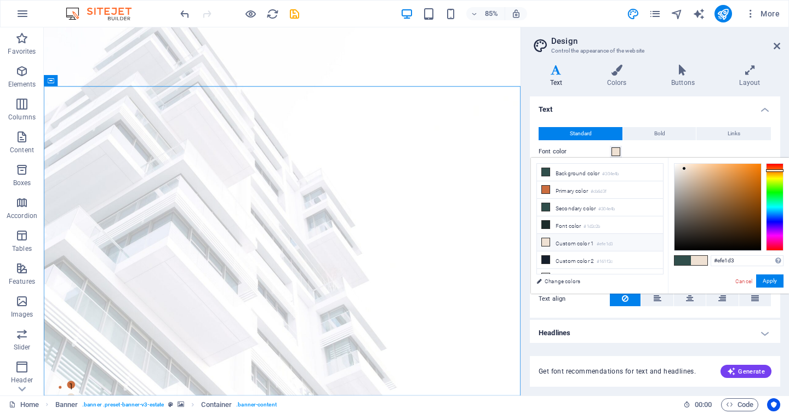
drag, startPoint x: 618, startPoint y: 152, endPoint x: 557, endPoint y: 170, distance: 63.9
click at [555, 172] on body "[DOMAIN_NAME] Home Favorites Elements Columns Content Boxes Accordion Tables Fe…" at bounding box center [394, 206] width 789 height 413
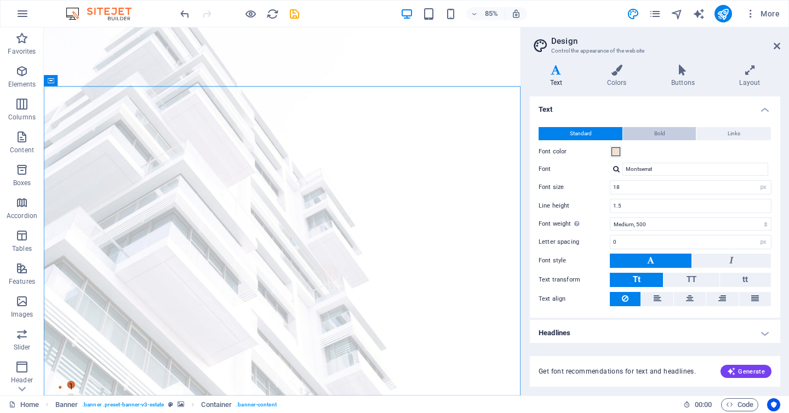
drag, startPoint x: 666, startPoint y: 135, endPoint x: 671, endPoint y: 134, distance: 5.5
click at [666, 135] on button "Bold" at bounding box center [659, 133] width 73 height 13
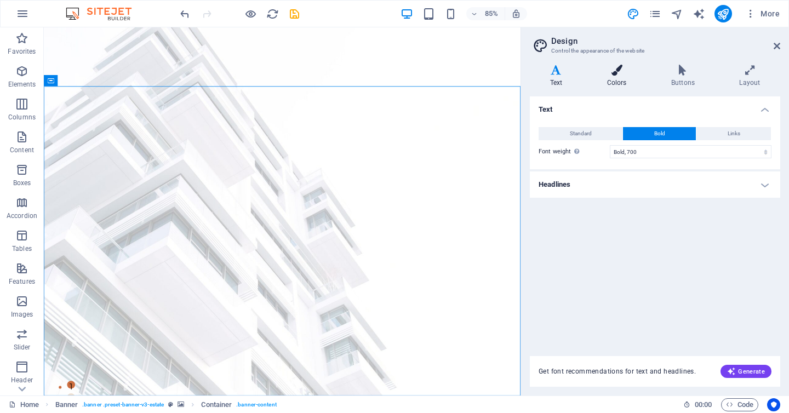
click at [617, 73] on icon at bounding box center [616, 70] width 60 height 11
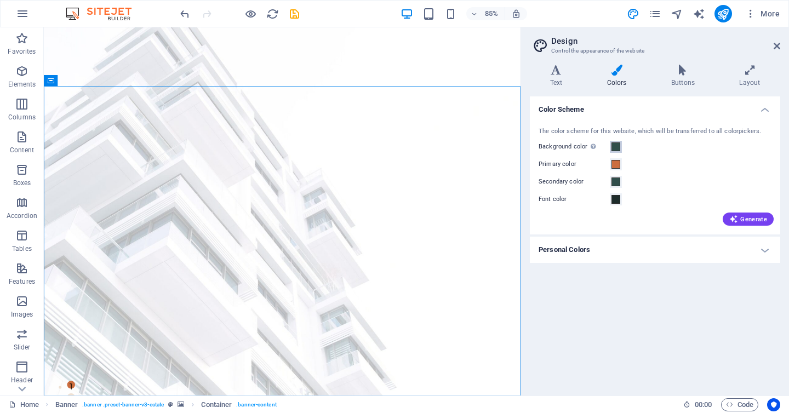
click at [617, 147] on span at bounding box center [615, 146] width 9 height 9
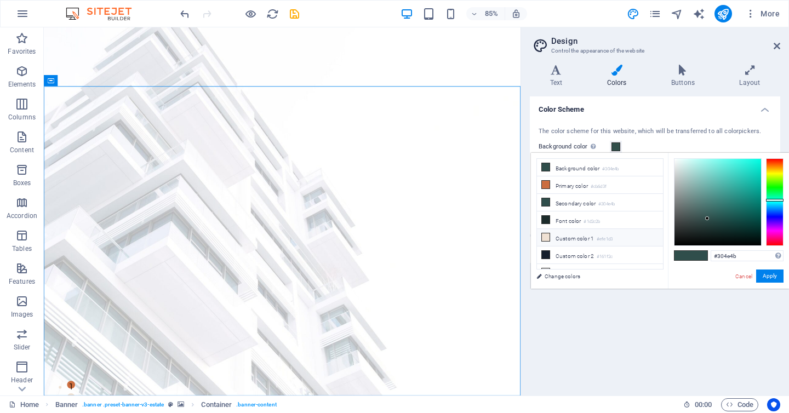
click at [554, 234] on li "Custom color 1 #efe1d3" at bounding box center [600, 238] width 126 height 18
type input "#efe1d3"
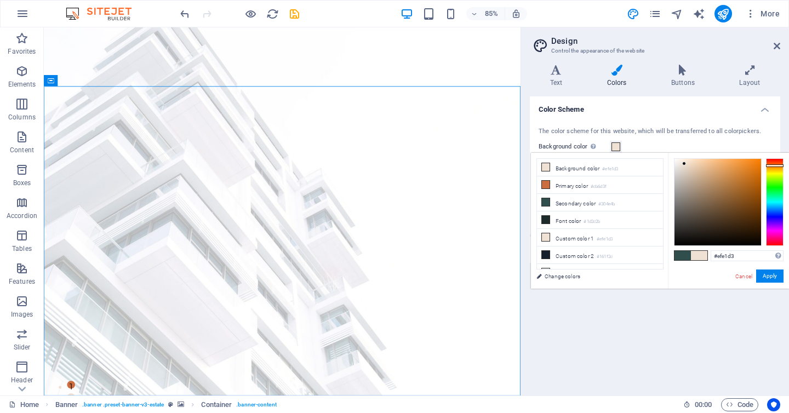
click at [618, 78] on h4 "Colors" at bounding box center [618, 76] width 64 height 23
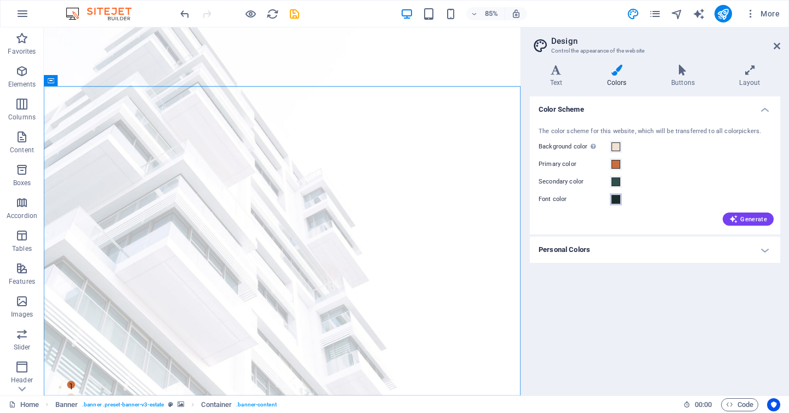
click at [617, 202] on span at bounding box center [615, 199] width 9 height 9
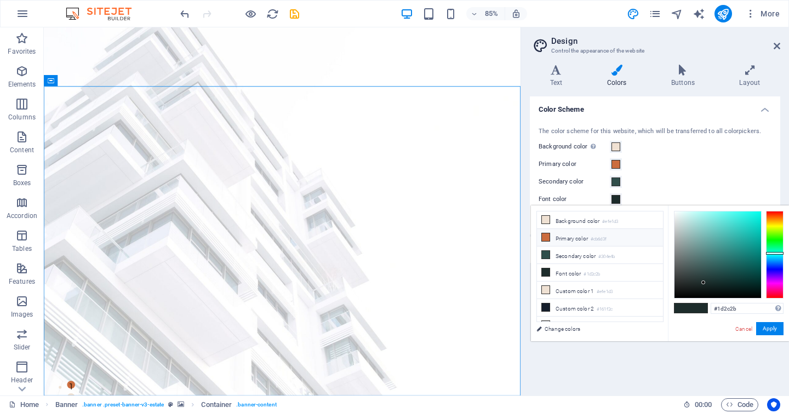
scroll to position [1, 0]
click at [553, 239] on li "Primary color #cb6d3f" at bounding box center [600, 237] width 126 height 18
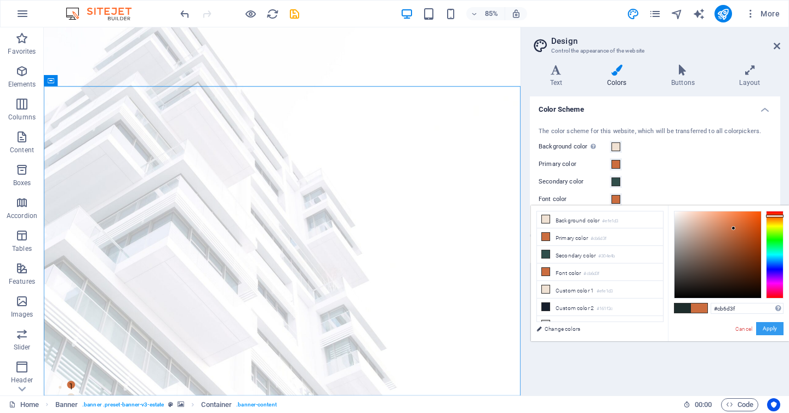
click at [768, 329] on button "Apply" at bounding box center [769, 328] width 27 height 13
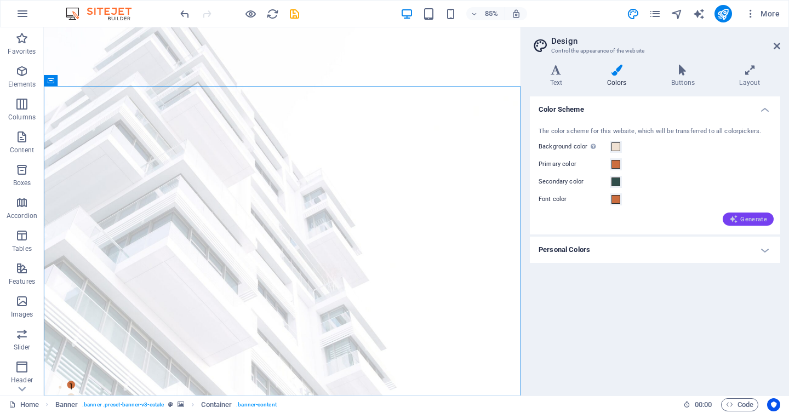
click at [741, 220] on span "Generate" at bounding box center [748, 219] width 38 height 9
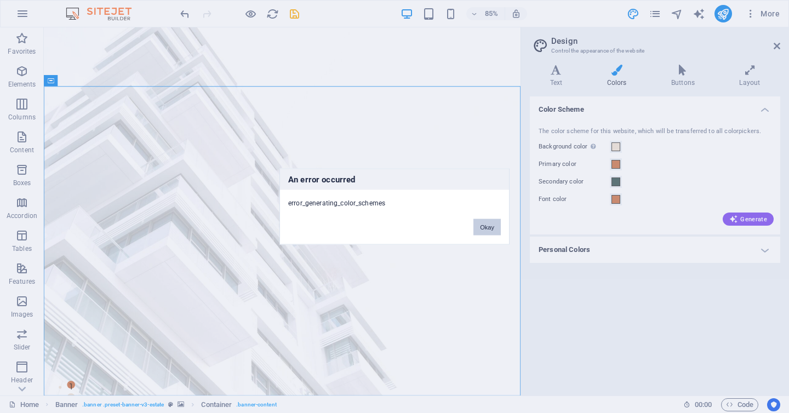
click at [488, 228] on button "Okay" at bounding box center [486, 227] width 27 height 16
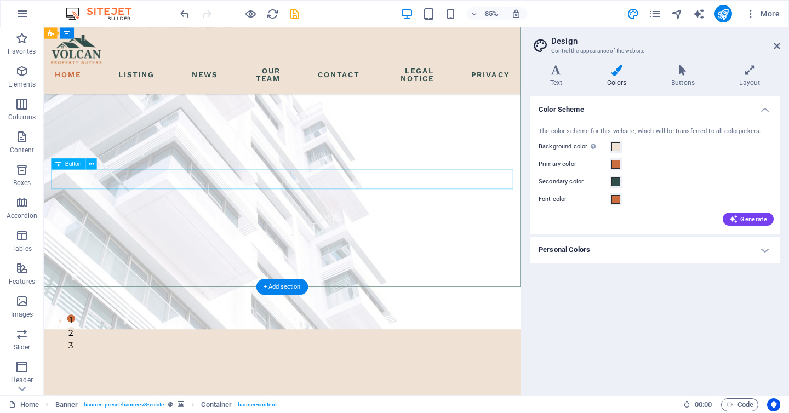
scroll to position [0, 0]
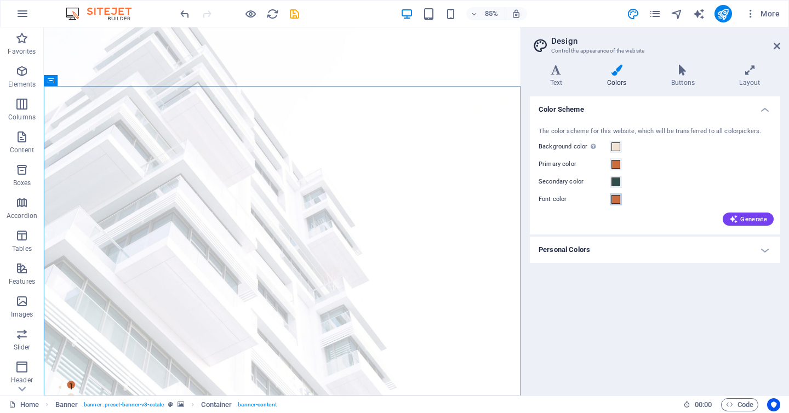
click at [616, 202] on span at bounding box center [615, 199] width 9 height 9
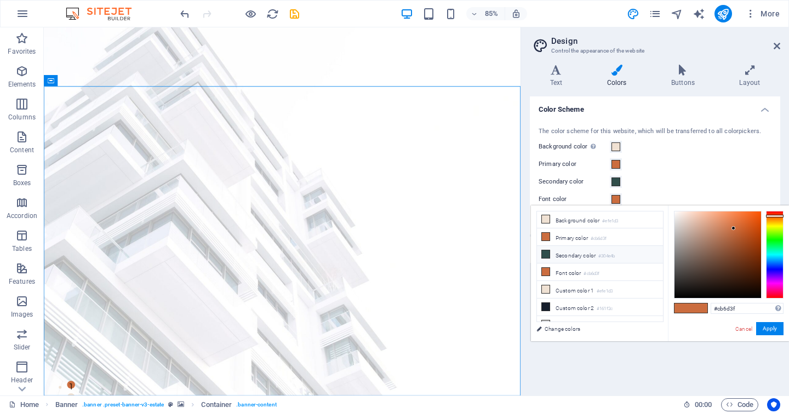
click at [571, 254] on li "Secondary color #304e4b" at bounding box center [600, 255] width 126 height 18
type input "#304e4b"
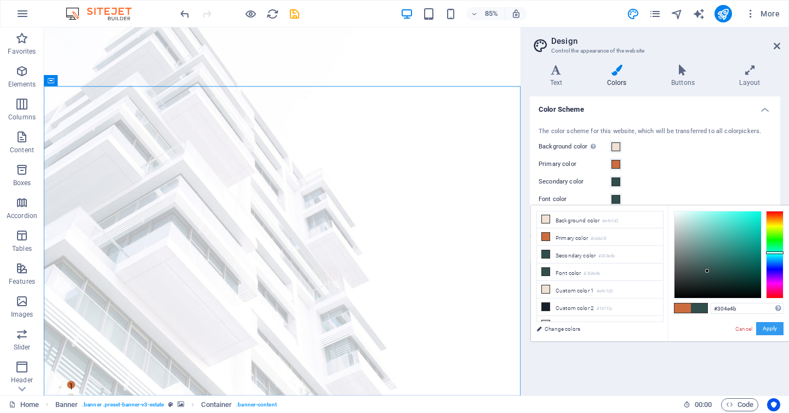
click at [768, 333] on button "Apply" at bounding box center [769, 328] width 27 height 13
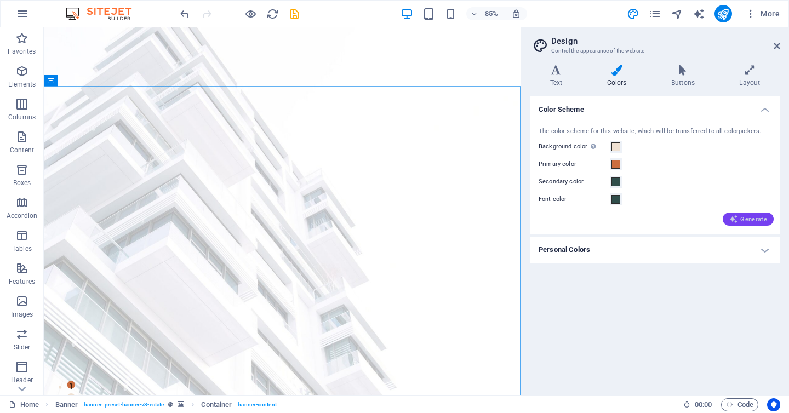
click at [745, 219] on span "Generate" at bounding box center [748, 219] width 38 height 9
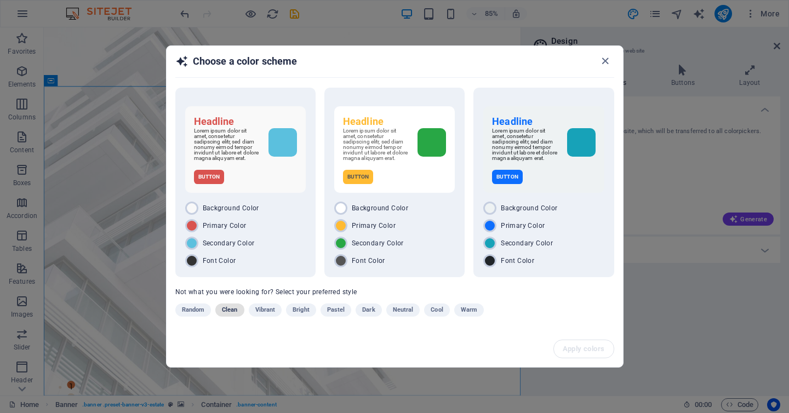
click at [231, 313] on span "Clean" at bounding box center [229, 309] width 15 height 13
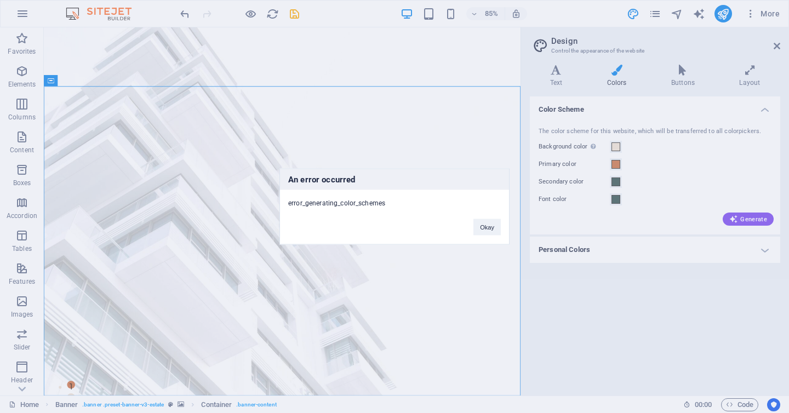
click at [491, 215] on div "Okay" at bounding box center [487, 222] width 44 height 28
click at [487, 221] on button "Okay" at bounding box center [486, 227] width 27 height 16
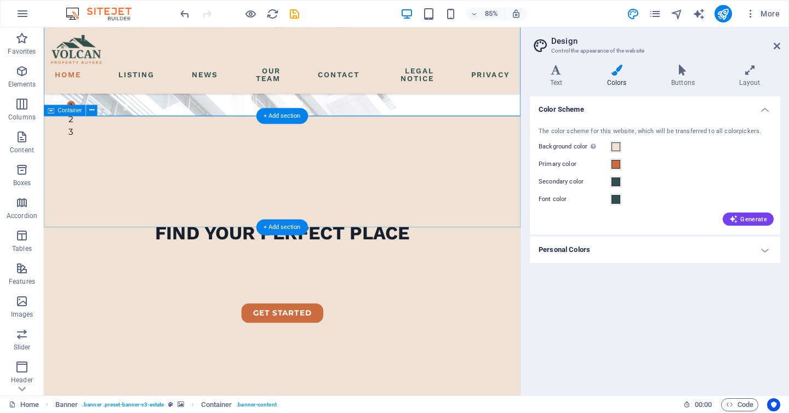
scroll to position [330, 0]
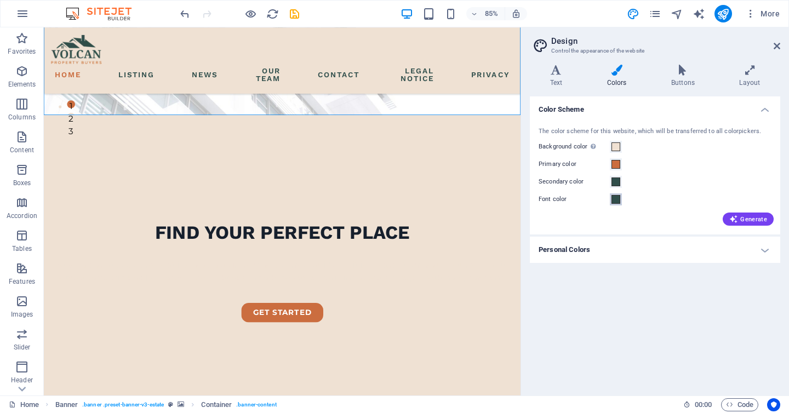
click at [614, 198] on span at bounding box center [615, 199] width 9 height 9
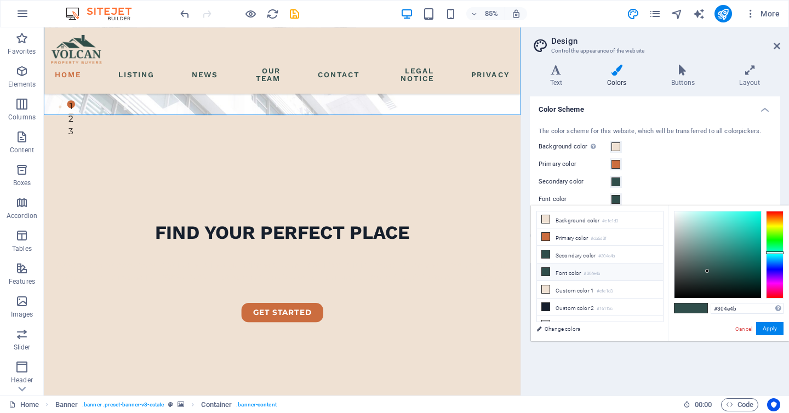
click at [572, 271] on li "Font color #304e4b" at bounding box center [600, 272] width 126 height 18
click at [768, 330] on button "Apply" at bounding box center [769, 328] width 27 height 13
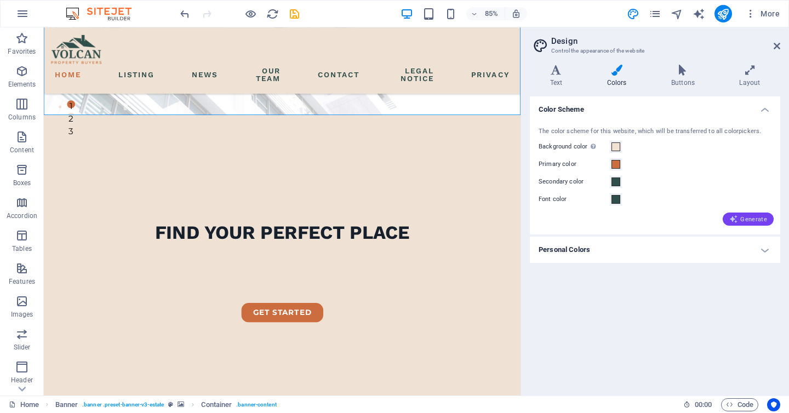
click at [751, 218] on span "Generate" at bounding box center [748, 219] width 38 height 9
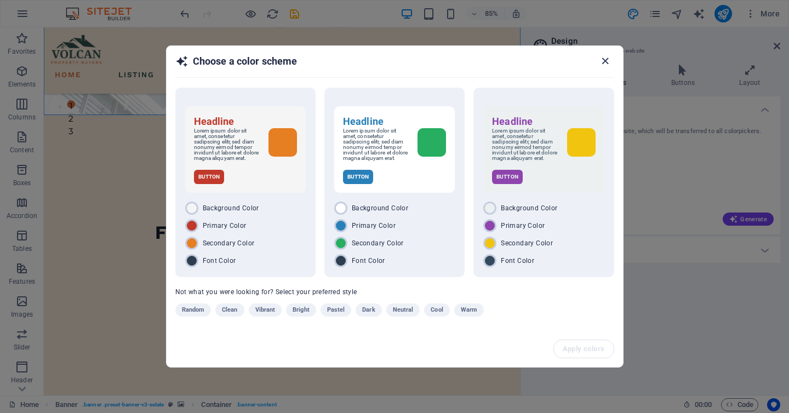
click at [605, 57] on icon "button" at bounding box center [605, 61] width 13 height 13
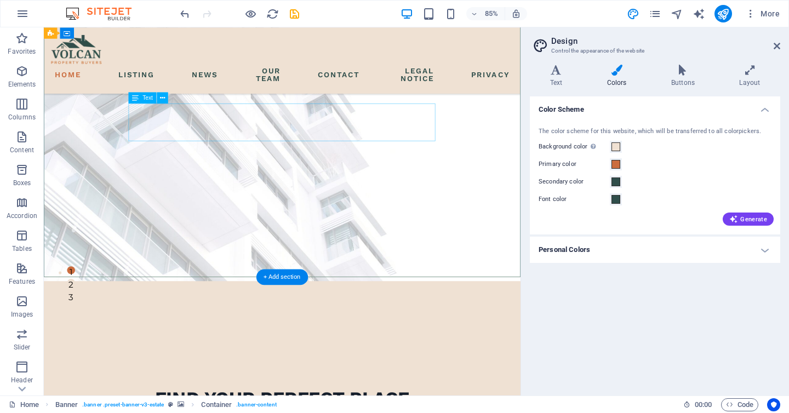
scroll to position [143, 0]
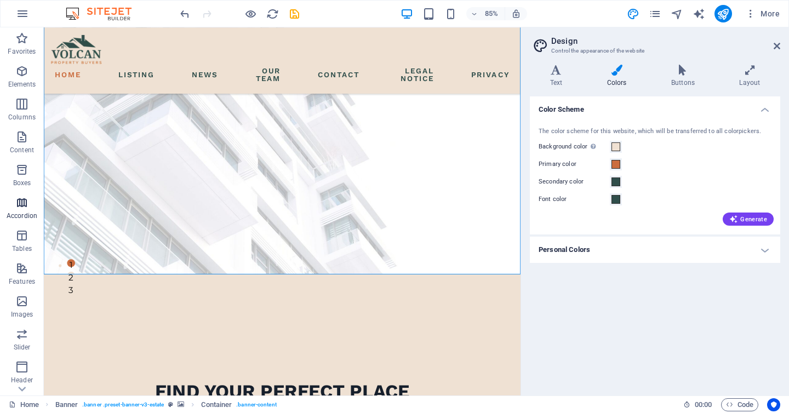
click at [22, 198] on icon "button" at bounding box center [21, 202] width 13 height 13
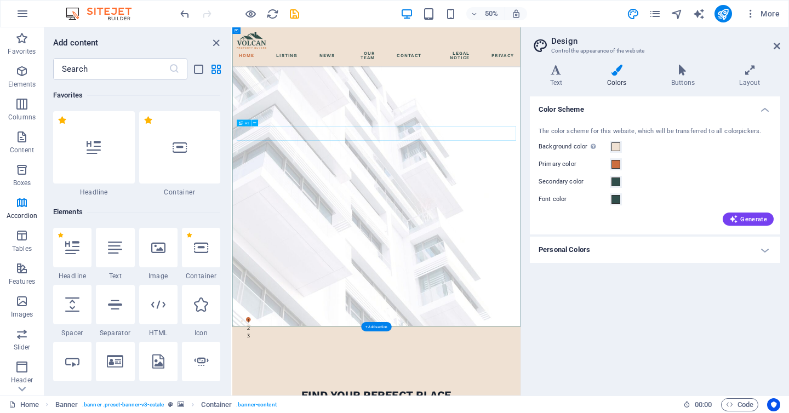
scroll to position [140, 0]
click at [614, 145] on span at bounding box center [615, 146] width 9 height 9
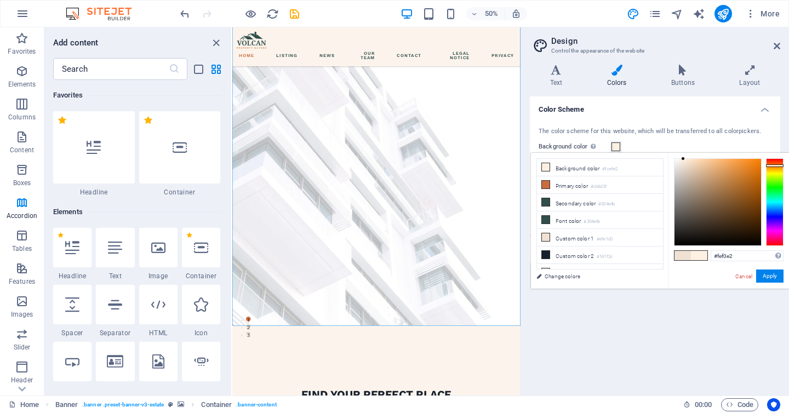
click at [683, 159] on div at bounding box center [683, 159] width 4 height 4
click at [565, 184] on li "Primary color #cb6d3f" at bounding box center [600, 185] width 126 height 18
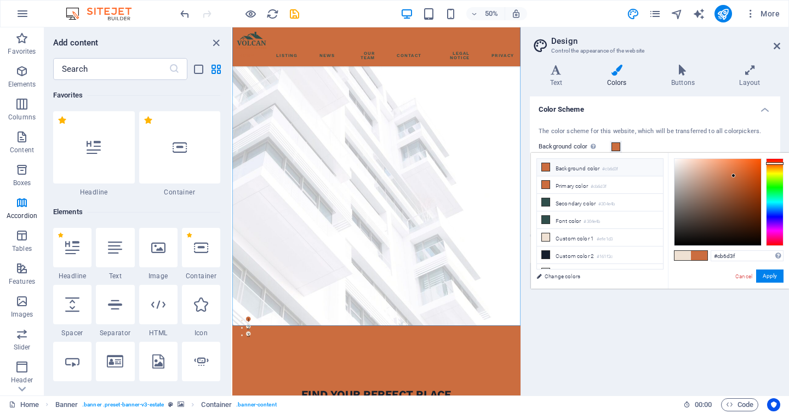
click at [574, 168] on li "Background color #cb6d3f" at bounding box center [600, 168] width 126 height 18
click at [568, 166] on li "Background color #cb6d3f" at bounding box center [600, 168] width 126 height 18
type input "#f9efeb"
drag, startPoint x: 732, startPoint y: 175, endPoint x: 678, endPoint y: 160, distance: 55.5
click at [678, 160] on div at bounding box center [678, 160] width 4 height 4
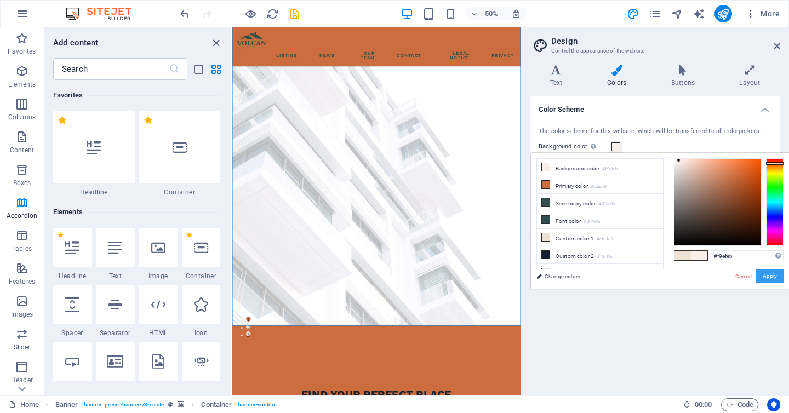
click at [768, 274] on button "Apply" at bounding box center [769, 275] width 27 height 13
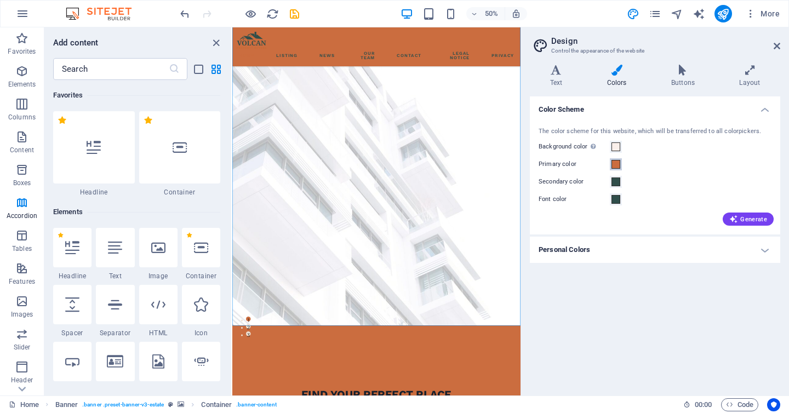
click at [616, 163] on span at bounding box center [615, 164] width 9 height 9
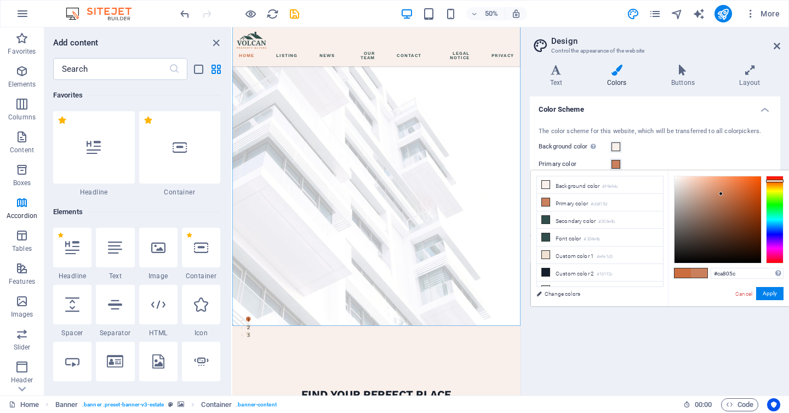
type input "#c87f5b"
drag, startPoint x: 733, startPoint y: 193, endPoint x: 721, endPoint y: 195, distance: 12.7
click at [721, 194] on div at bounding box center [720, 194] width 4 height 4
click at [766, 291] on button "Apply" at bounding box center [769, 293] width 27 height 13
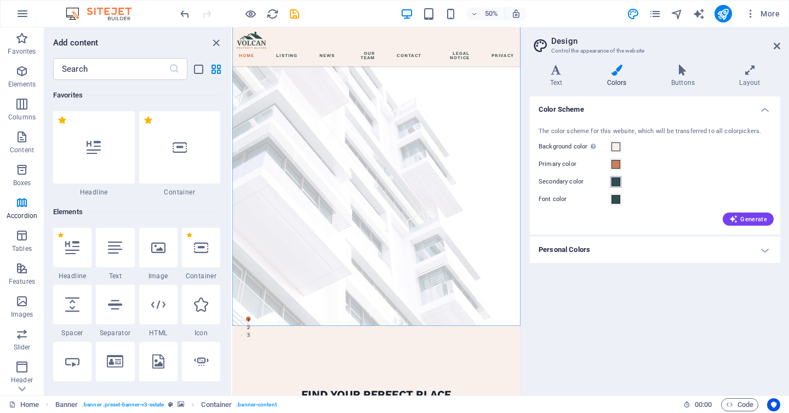
click at [613, 182] on span at bounding box center [615, 181] width 9 height 9
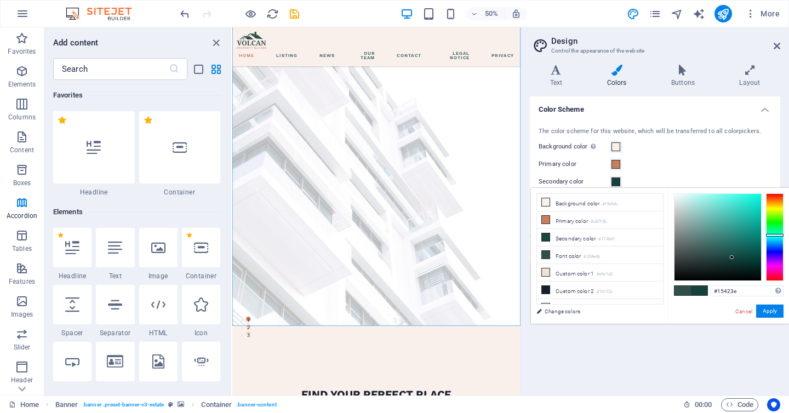
type input "#15413c"
drag, startPoint x: 706, startPoint y: 254, endPoint x: 732, endPoint y: 258, distance: 26.1
click at [732, 258] on div at bounding box center [732, 258] width 4 height 4
click at [769, 311] on button "Apply" at bounding box center [769, 310] width 27 height 13
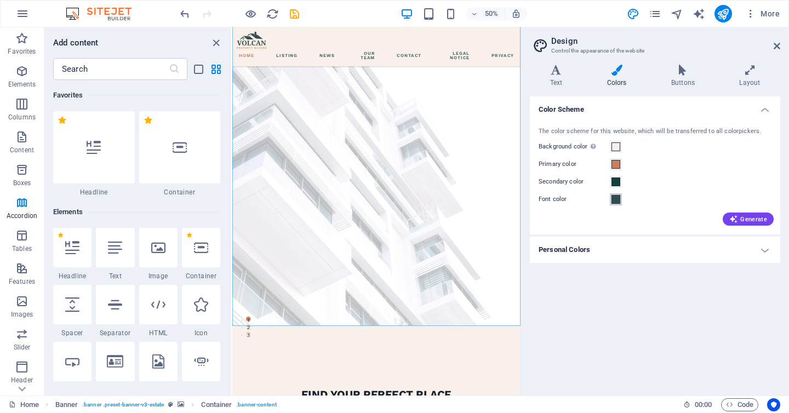
click at [616, 202] on span at bounding box center [615, 199] width 9 height 9
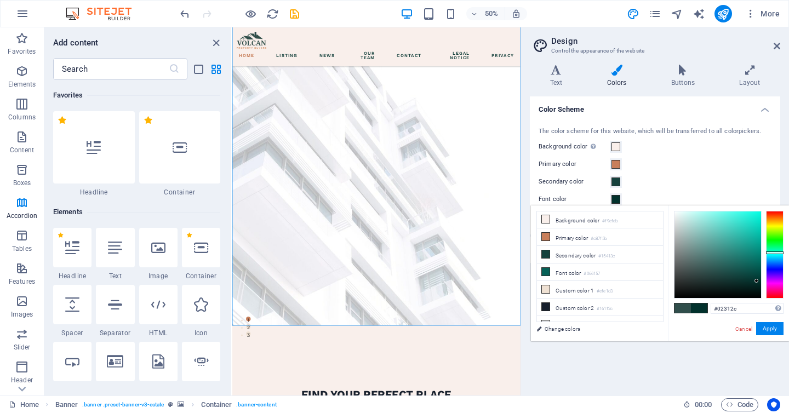
drag, startPoint x: 707, startPoint y: 271, endPoint x: 761, endPoint y: 285, distance: 56.1
click at [757, 281] on div at bounding box center [756, 281] width 4 height 4
type input "#022f2a"
click at [770, 329] on button "Apply" at bounding box center [769, 328] width 27 height 13
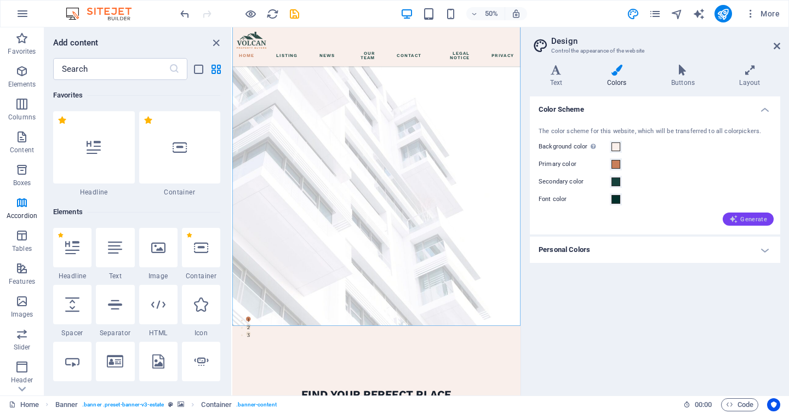
click at [743, 217] on span "Generate" at bounding box center [748, 219] width 38 height 9
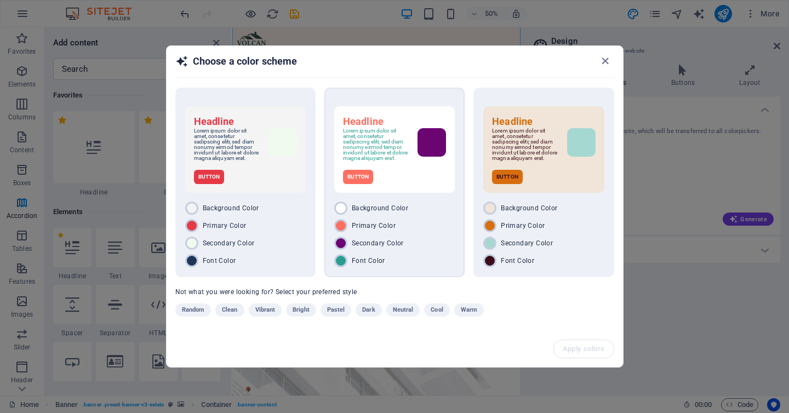
scroll to position [140, 0]
click at [603, 58] on icon "button" at bounding box center [605, 61] width 13 height 13
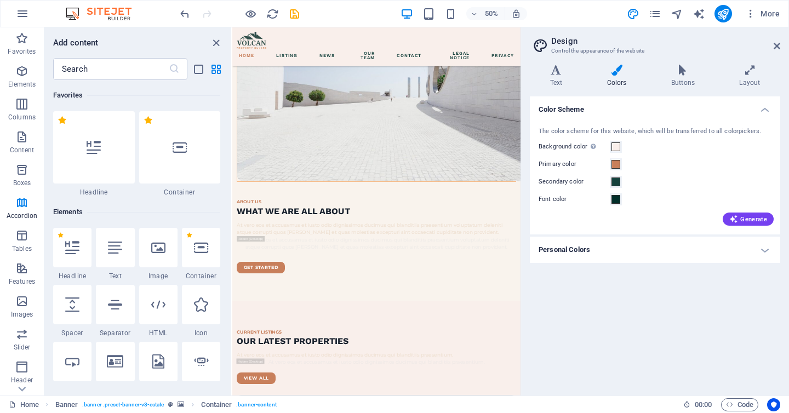
scroll to position [1562, 0]
click at [617, 147] on span at bounding box center [615, 146] width 9 height 9
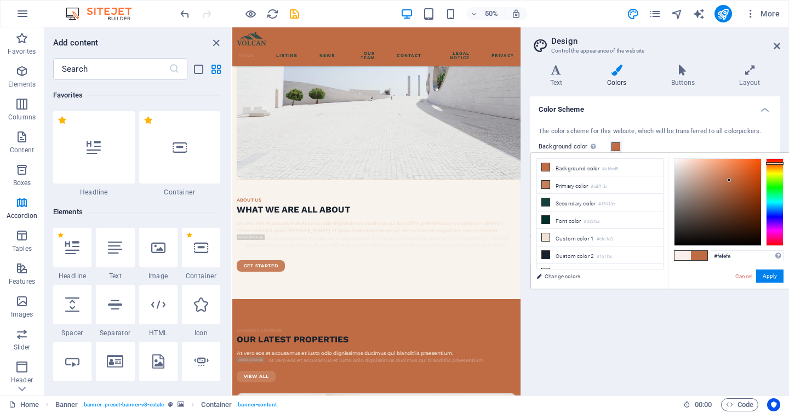
drag, startPoint x: 679, startPoint y: 160, endPoint x: 674, endPoint y: 159, distance: 5.6
click at [727, 178] on div at bounding box center [729, 180] width 4 height 4
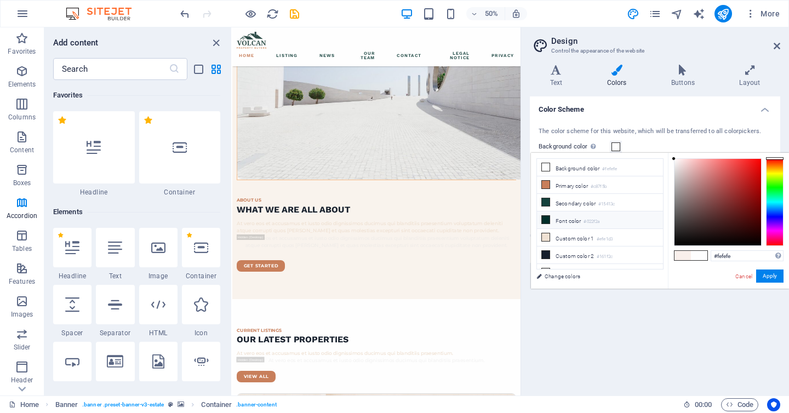
click at [570, 220] on li "Font color #022f2a" at bounding box center [600, 220] width 126 height 18
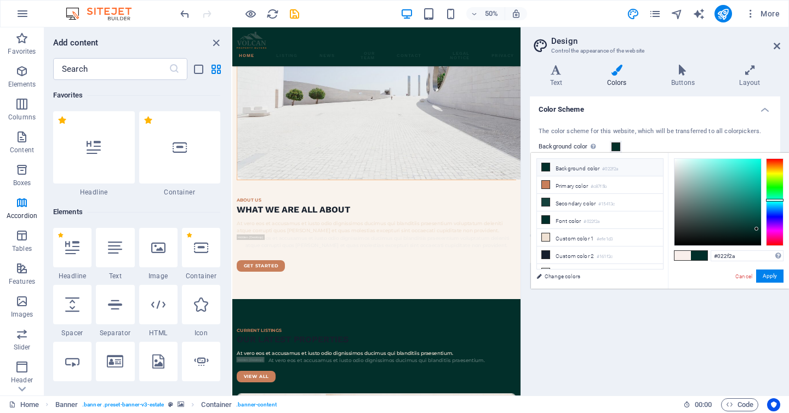
click at [547, 165] on icon at bounding box center [546, 167] width 8 height 8
drag, startPoint x: 691, startPoint y: 175, endPoint x: 674, endPoint y: 153, distance: 27.3
click at [674, 153] on div "#ffffff Supported formats #0852ed rgb(8, 82, 237) rgba(8, 82, 237, 90%) hsv(221…" at bounding box center [728, 300] width 121 height 295
type input "#ffffff"
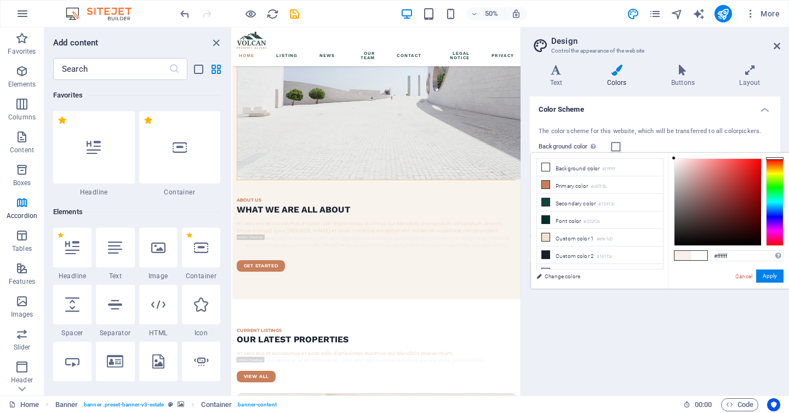
click at [617, 146] on span at bounding box center [615, 146] width 9 height 9
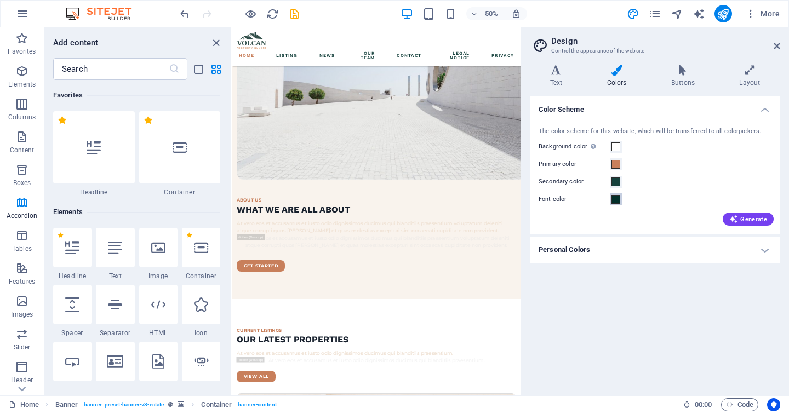
click at [617, 199] on span at bounding box center [615, 199] width 9 height 9
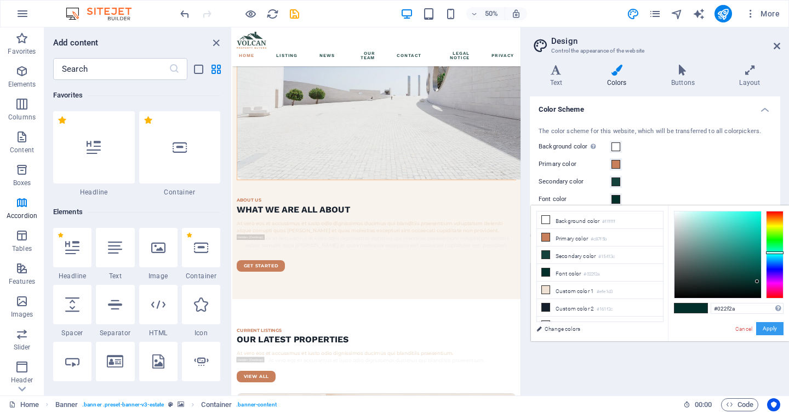
click at [770, 333] on button "Apply" at bounding box center [769, 328] width 27 height 13
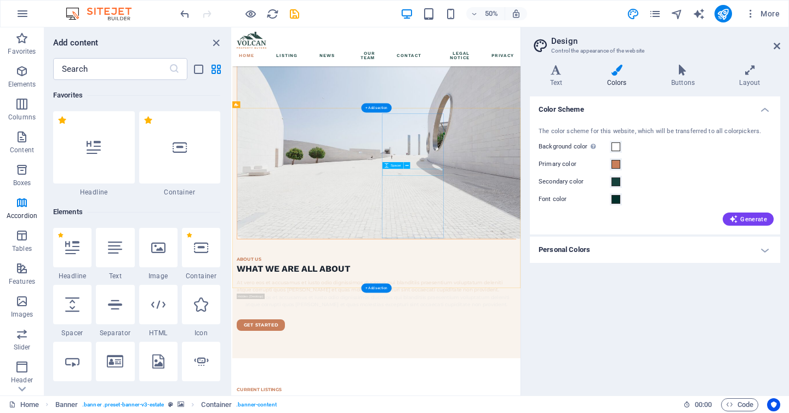
scroll to position [1439, 0]
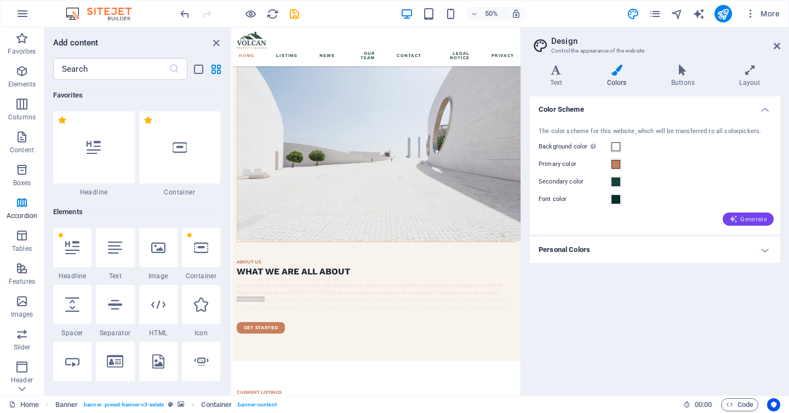
click at [747, 219] on span "Generate" at bounding box center [748, 219] width 38 height 9
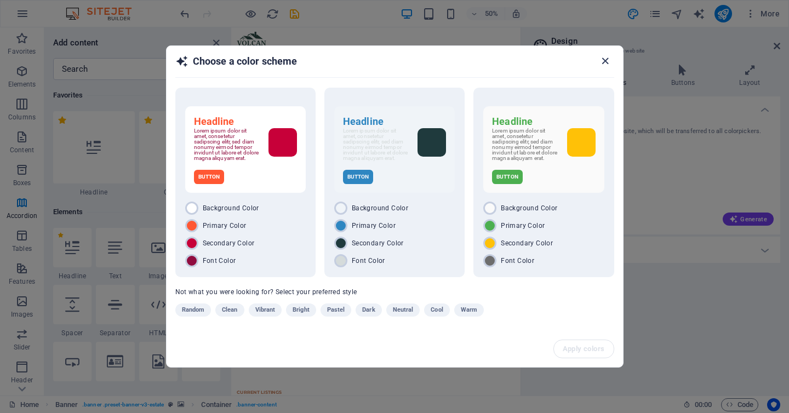
click at [602, 60] on icon "button" at bounding box center [605, 61] width 13 height 13
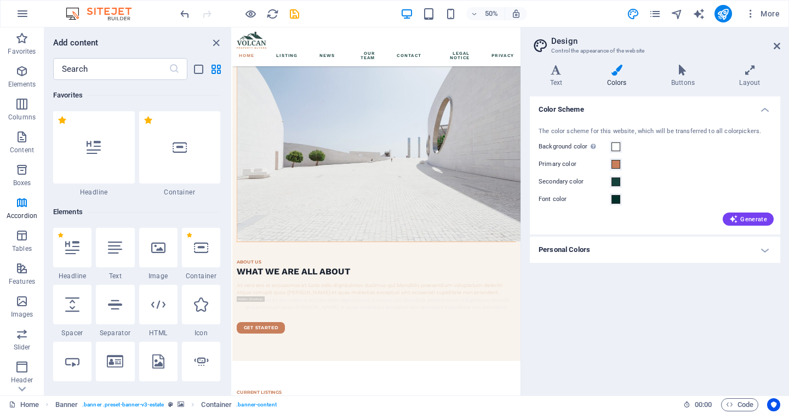
click at [613, 250] on h4 "Personal Colors" at bounding box center [655, 250] width 250 height 26
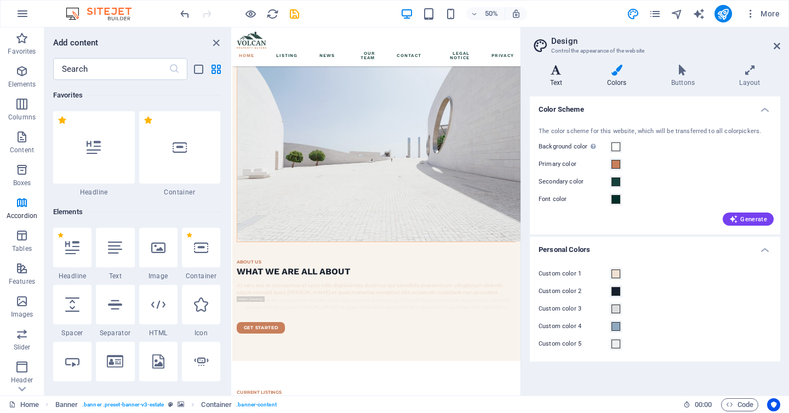
click at [561, 74] on icon at bounding box center [556, 70] width 53 height 11
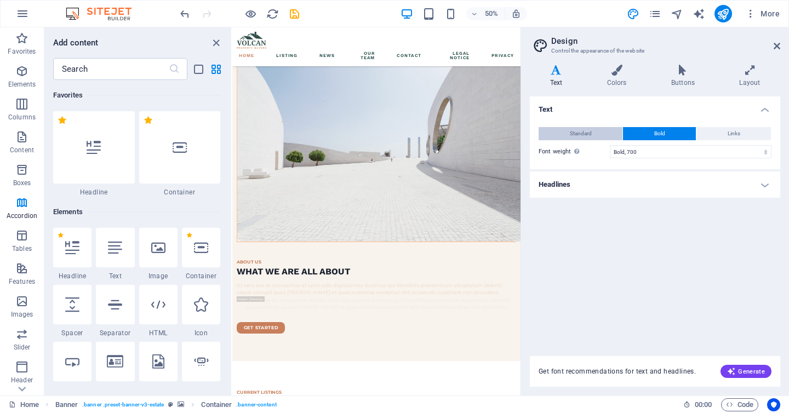
click at [582, 136] on span "Standard" at bounding box center [581, 133] width 22 height 13
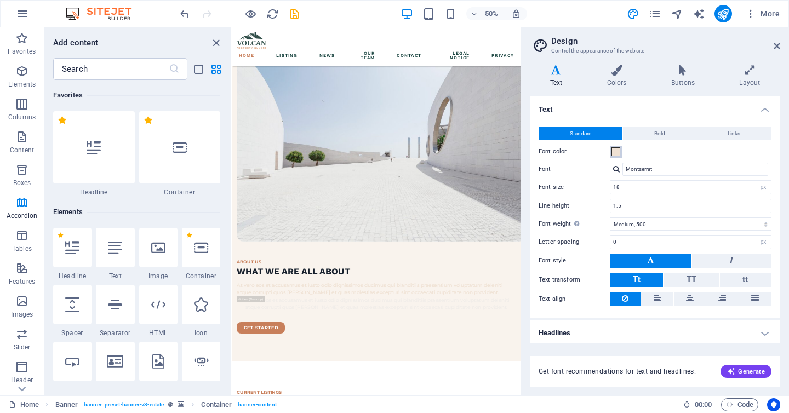
click at [613, 151] on span at bounding box center [615, 151] width 9 height 9
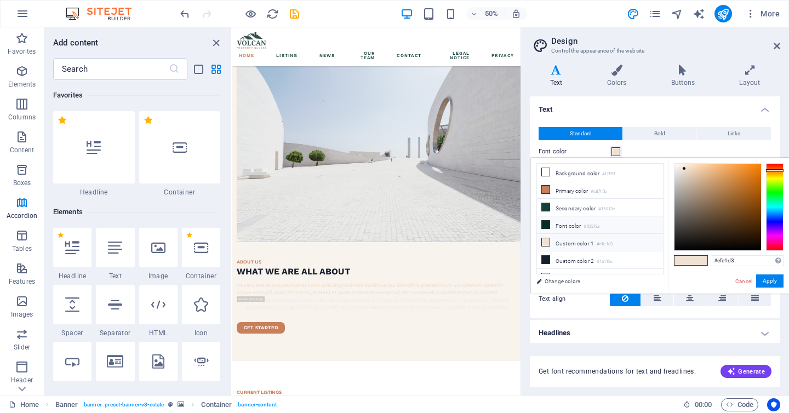
click at [562, 225] on li "Font color #022f2a" at bounding box center [600, 225] width 126 height 18
type input "#022f2a"
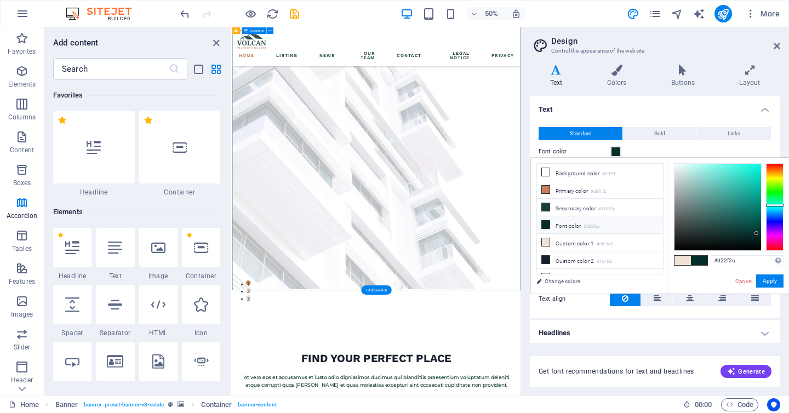
scroll to position [215, 0]
click at [773, 280] on button "Apply" at bounding box center [769, 280] width 27 height 13
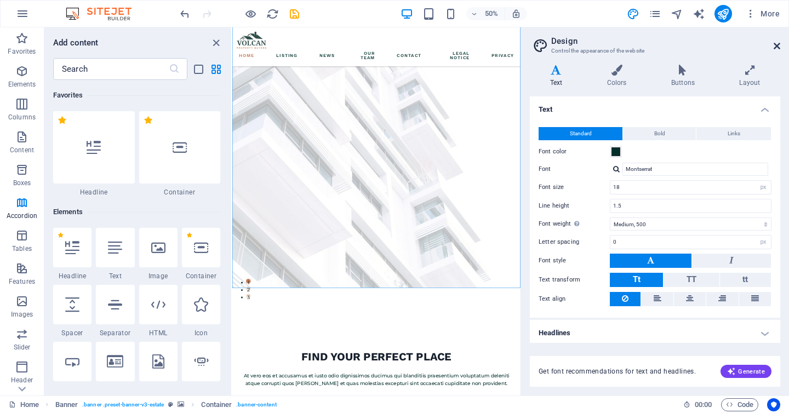
click at [776, 45] on icon at bounding box center [776, 46] width 7 height 9
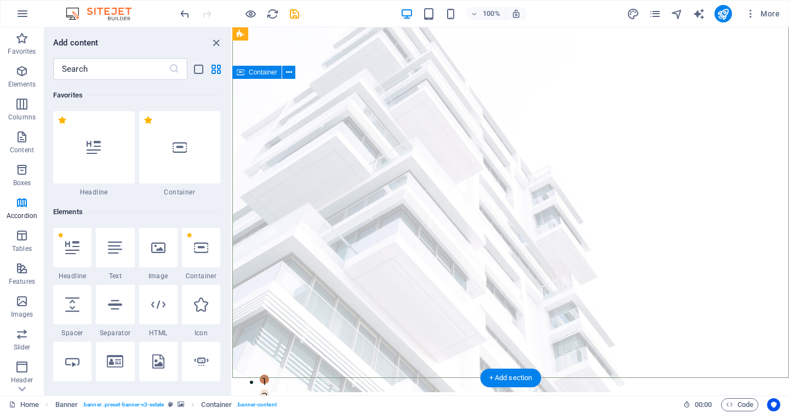
scroll to position [0, 0]
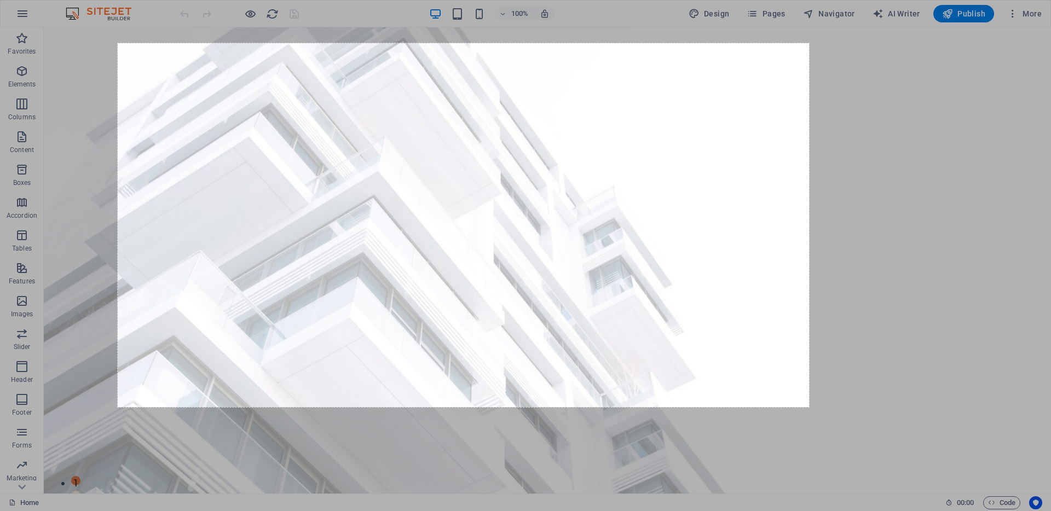
drag, startPoint x: 179, startPoint y: 72, endPoint x: 844, endPoint y: 428, distance: 754.6
click at [844, 428] on div "1263 X 665" at bounding box center [525, 255] width 1051 height 511
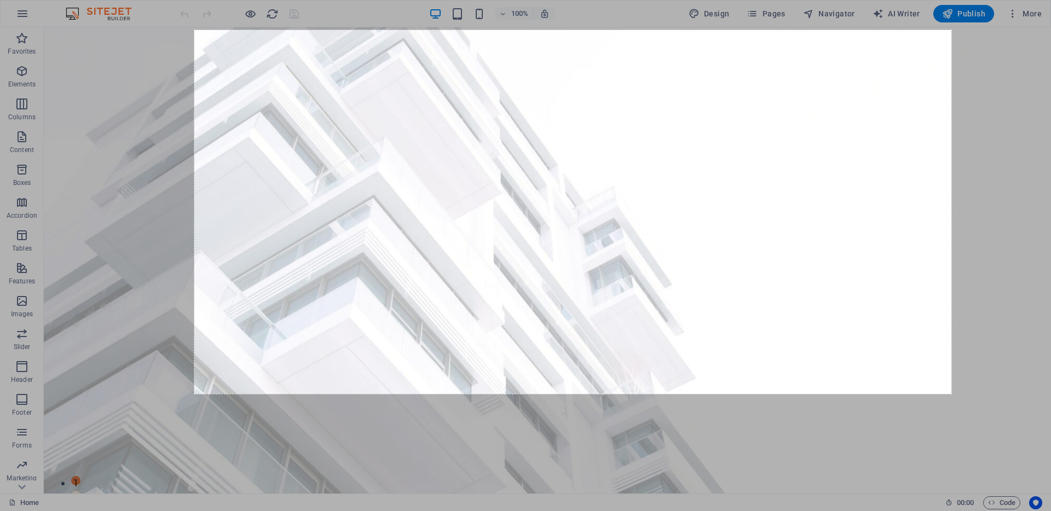
drag, startPoint x: 194, startPoint y: 30, endPoint x: 952, endPoint y: 394, distance: 840.3
click at [952, 394] on div "1383 X 665" at bounding box center [525, 255] width 1051 height 511
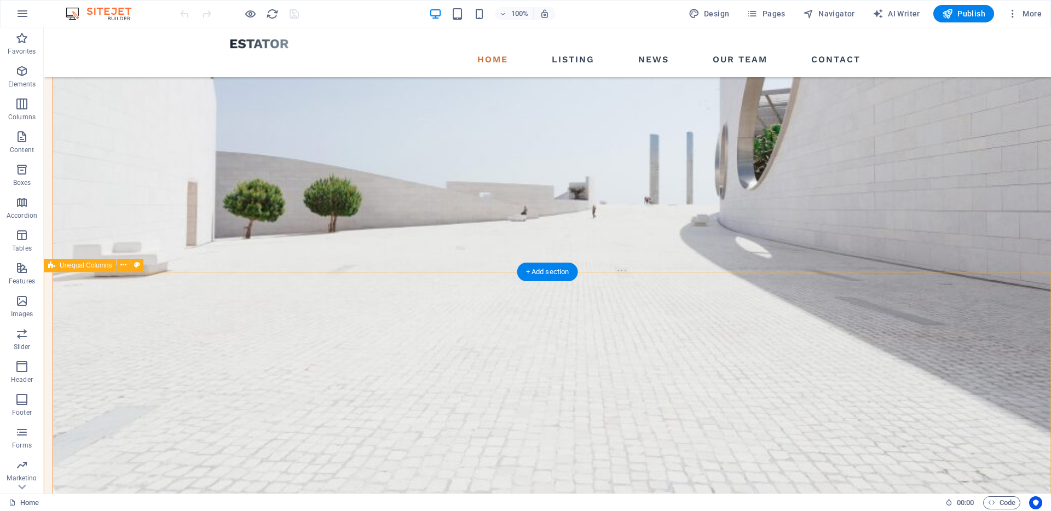
scroll to position [1387, 0]
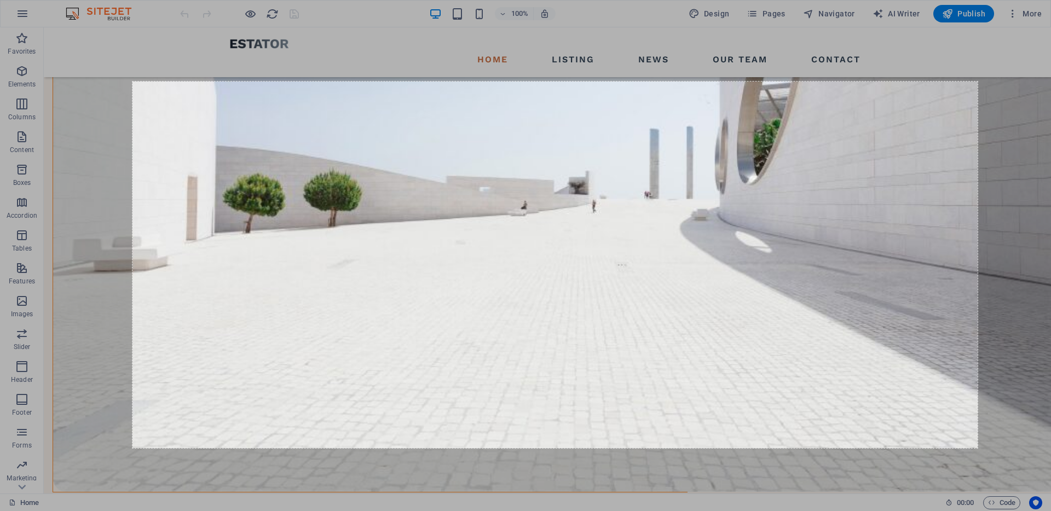
drag, startPoint x: 152, startPoint y: 92, endPoint x: 975, endPoint y: 447, distance: 896.5
click at [976, 448] on div "1544 X 670" at bounding box center [525, 255] width 1051 height 511
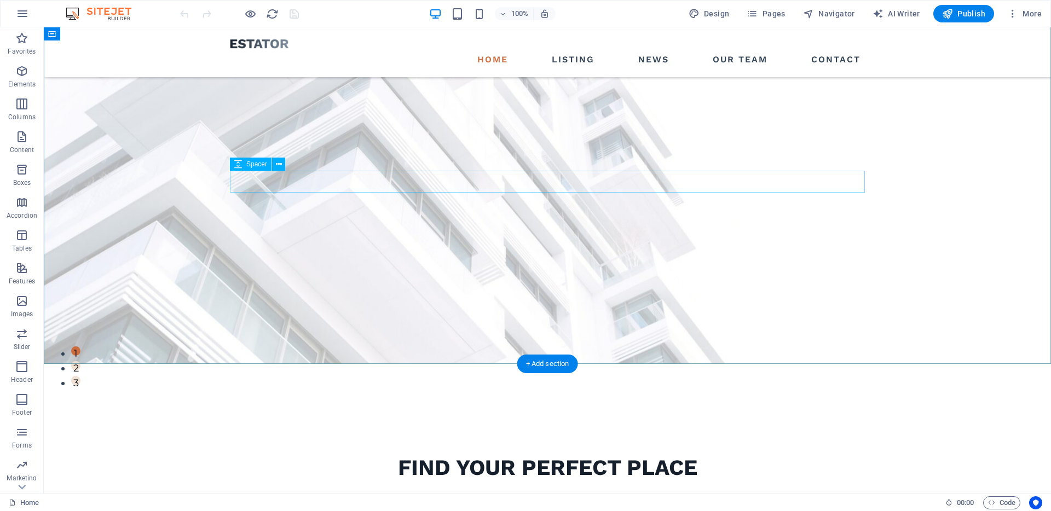
scroll to position [126, 0]
